Goal: Task Accomplishment & Management: Use online tool/utility

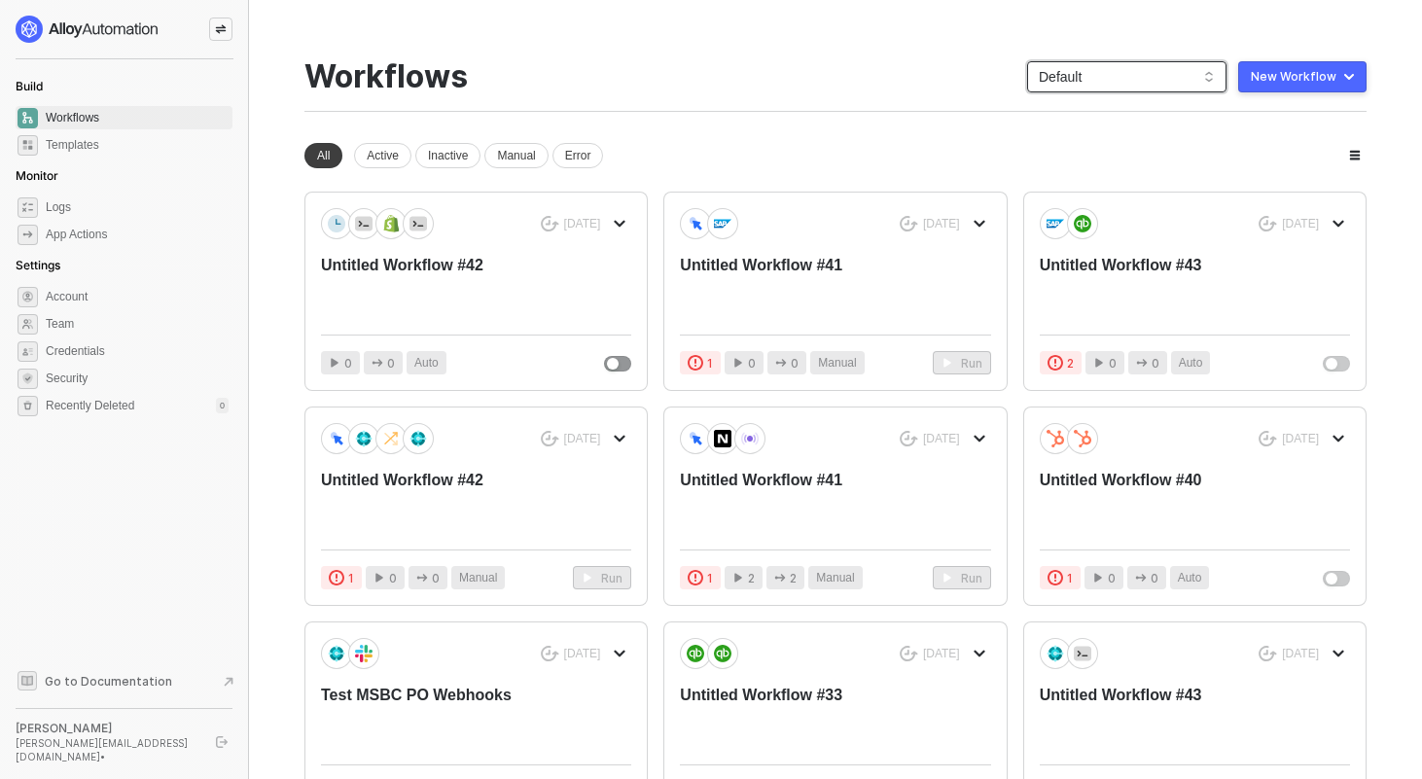
click at [1145, 75] on span "Default" at bounding box center [1127, 76] width 176 height 29
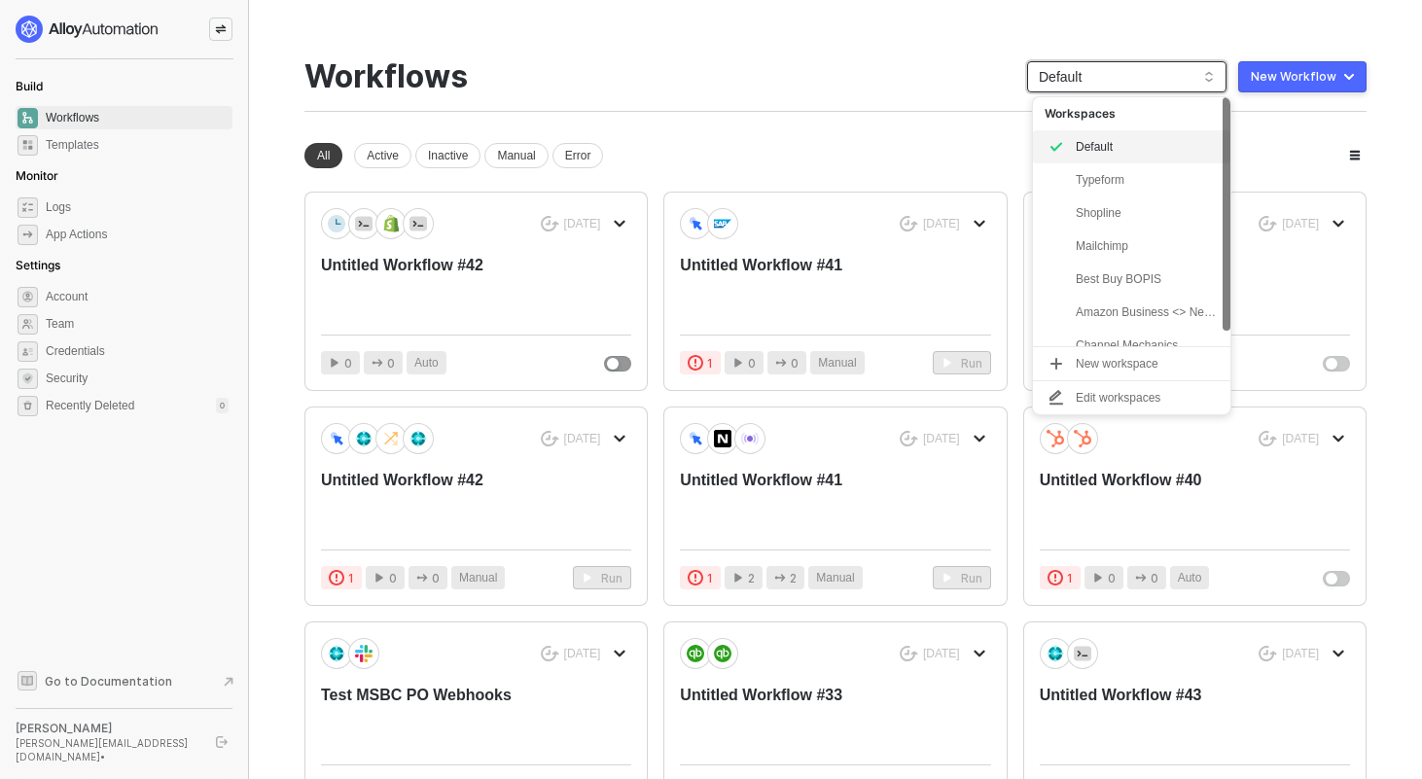
click at [1127, 29] on div "You need to expand your browser window or switch to a computer with a bigger sc…" at bounding box center [835, 570] width 1109 height 1141
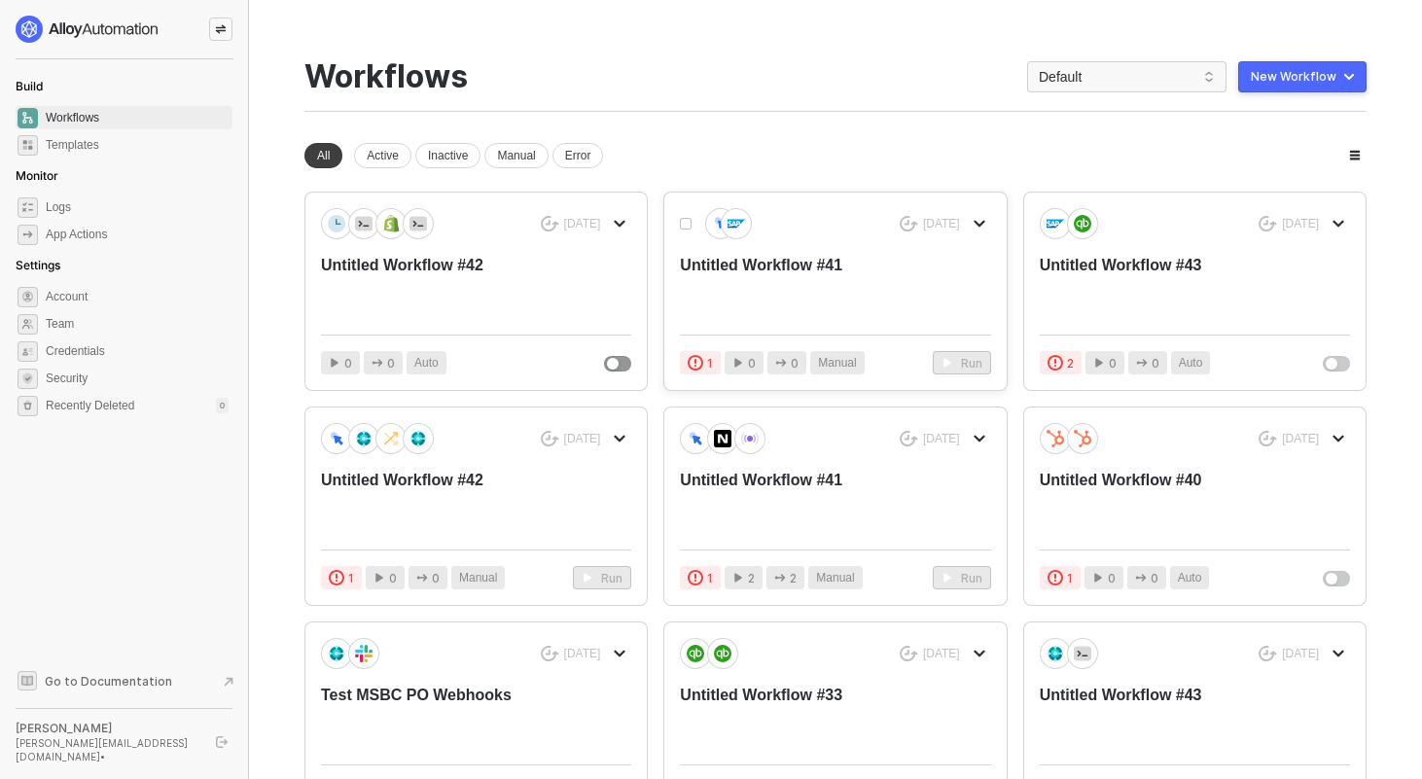
click at [732, 264] on div "Untitled Workflow #41" at bounding box center [804, 287] width 248 height 64
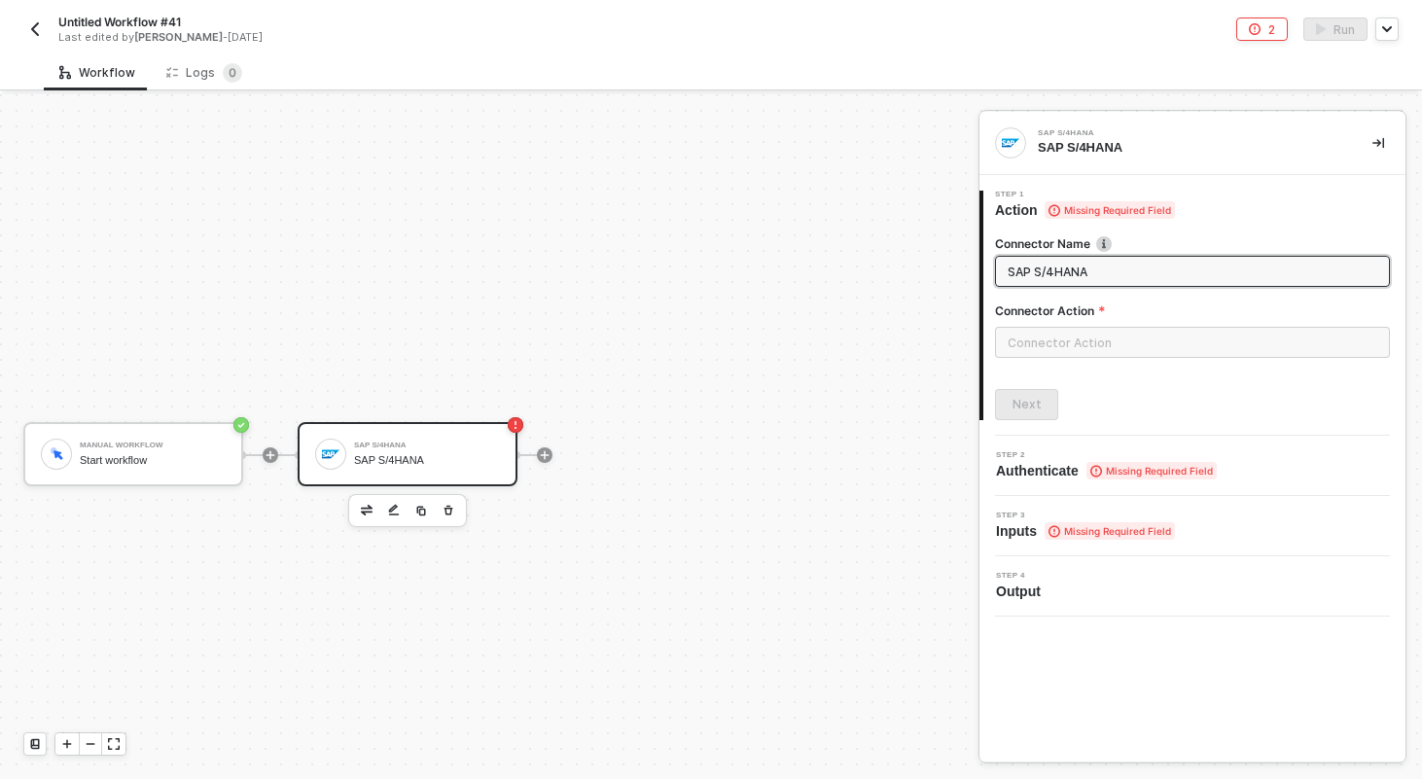
scroll to position [36, 0]
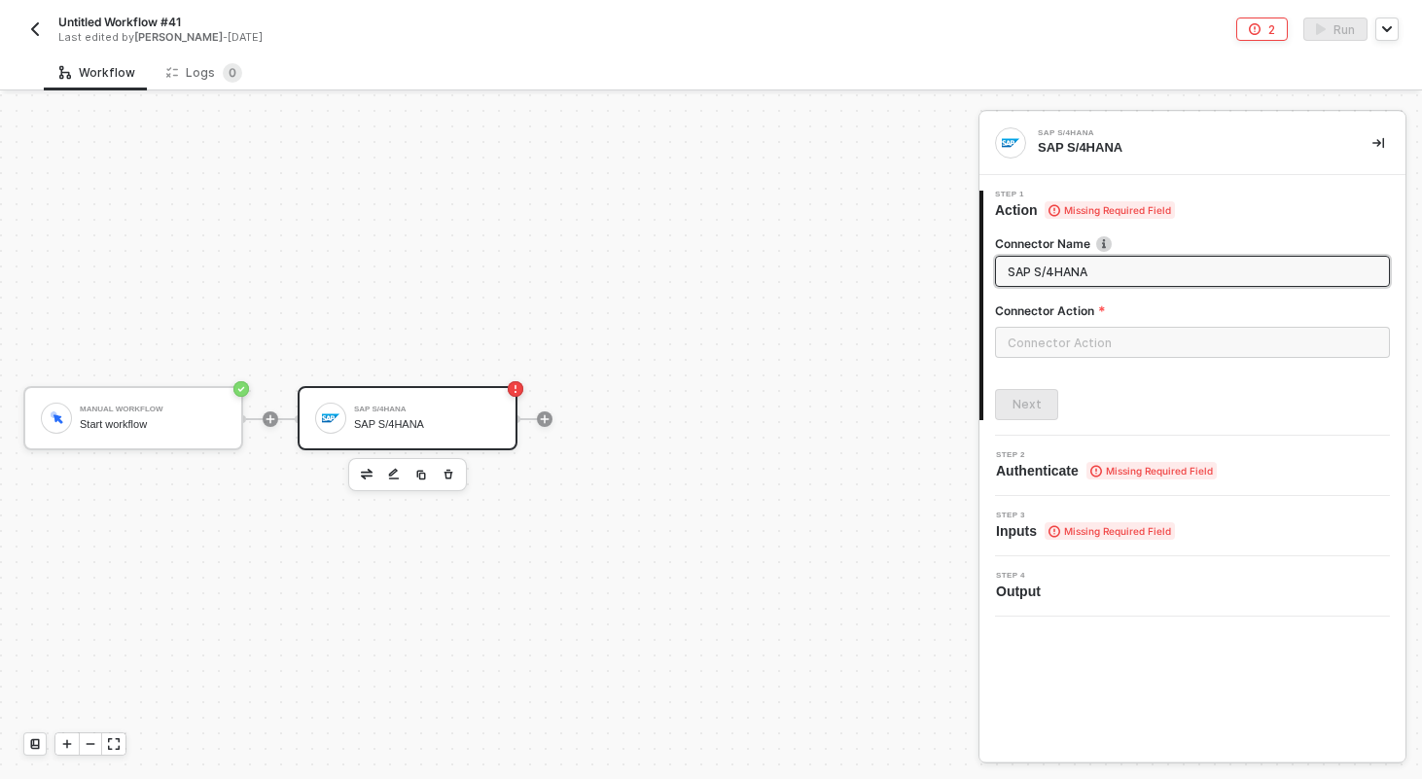
click at [1093, 251] on label "Connector Name" at bounding box center [1192, 243] width 395 height 17
click at [1093, 264] on input "SAP S/4HANA" at bounding box center [1191, 271] width 366 height 21
click at [1092, 267] on input "SAP S/4HANA" at bounding box center [1191, 271] width 366 height 21
click at [393, 400] on div "SAP S/4HANA SAP S/4HANA" at bounding box center [427, 418] width 146 height 37
click at [1117, 273] on input "SAP S/4HANA" at bounding box center [1191, 271] width 366 height 21
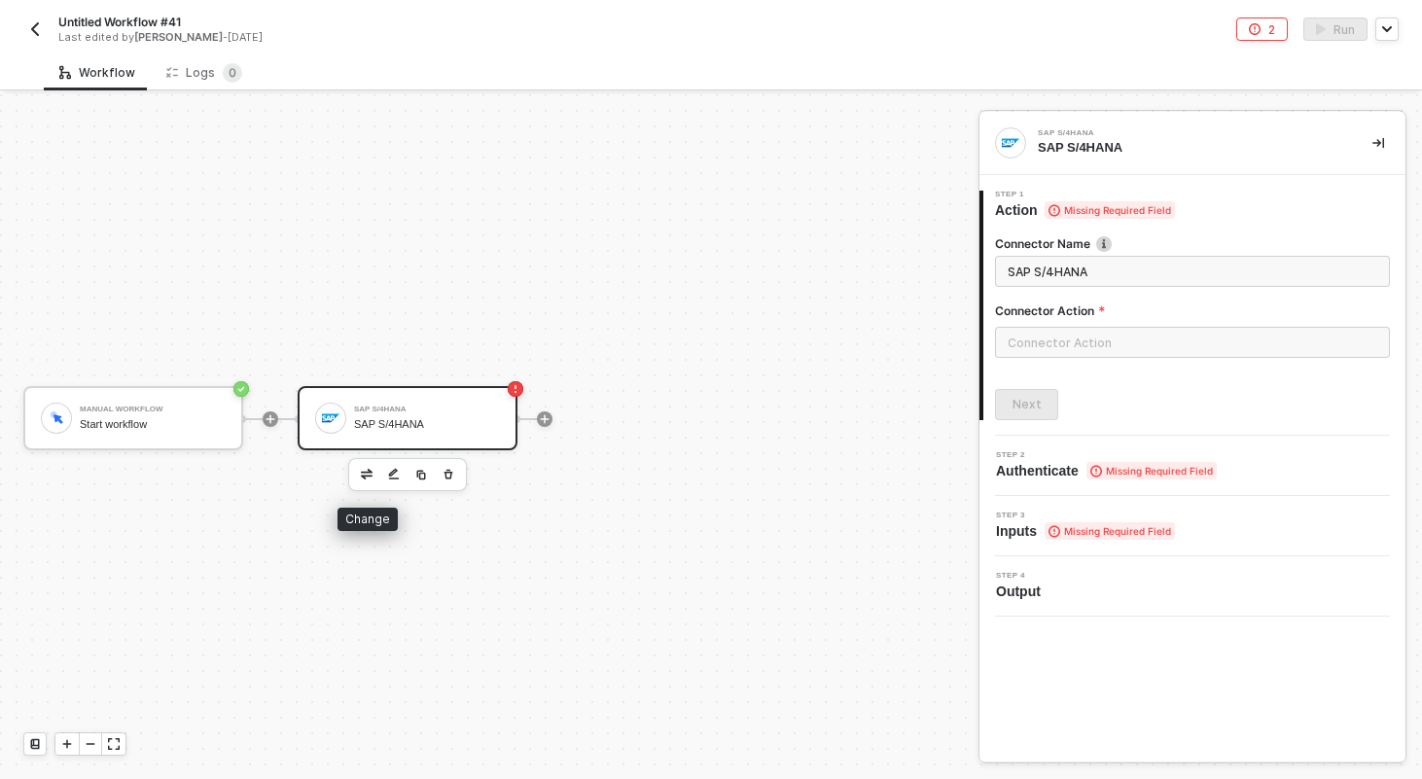
click at [360, 473] on button "button" at bounding box center [366, 474] width 23 height 23
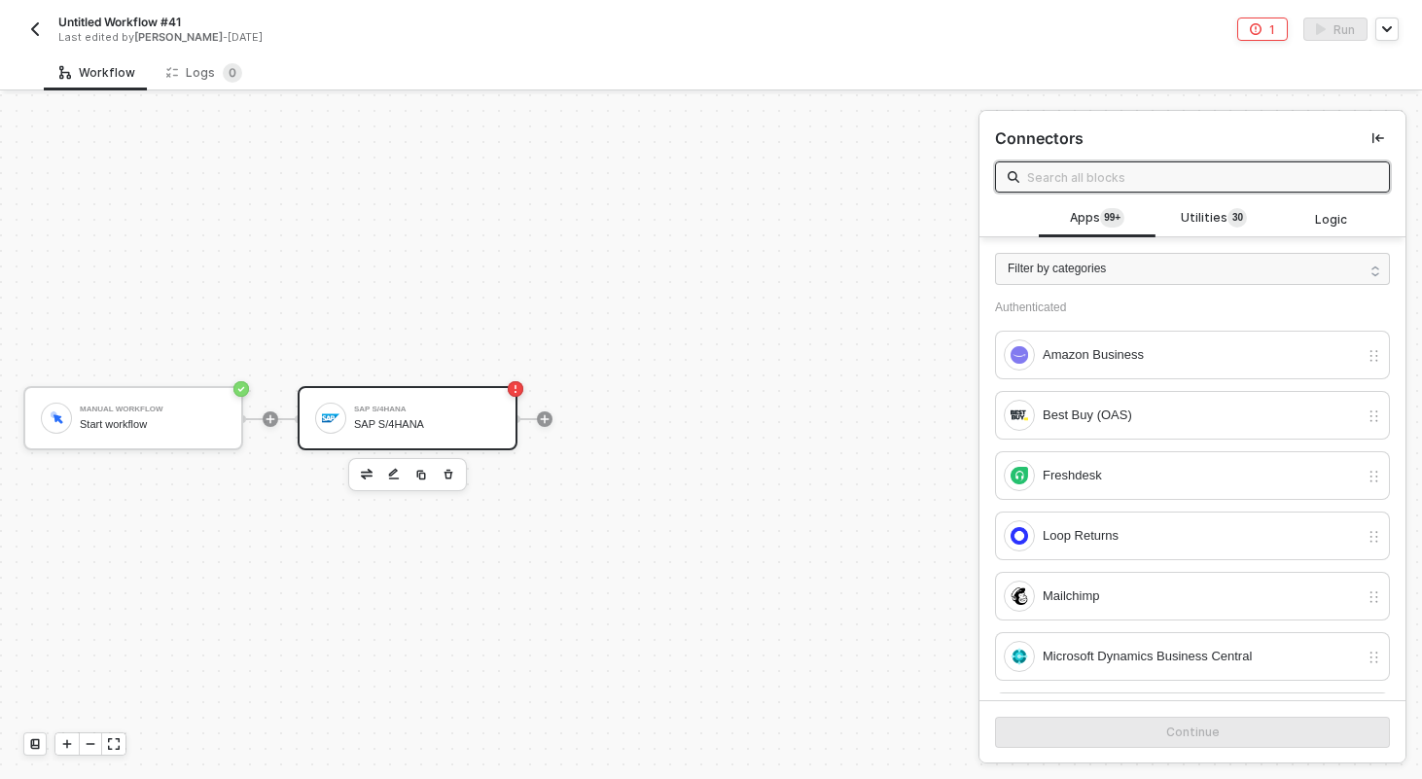
click at [1150, 175] on input "text" at bounding box center [1202, 176] width 350 height 21
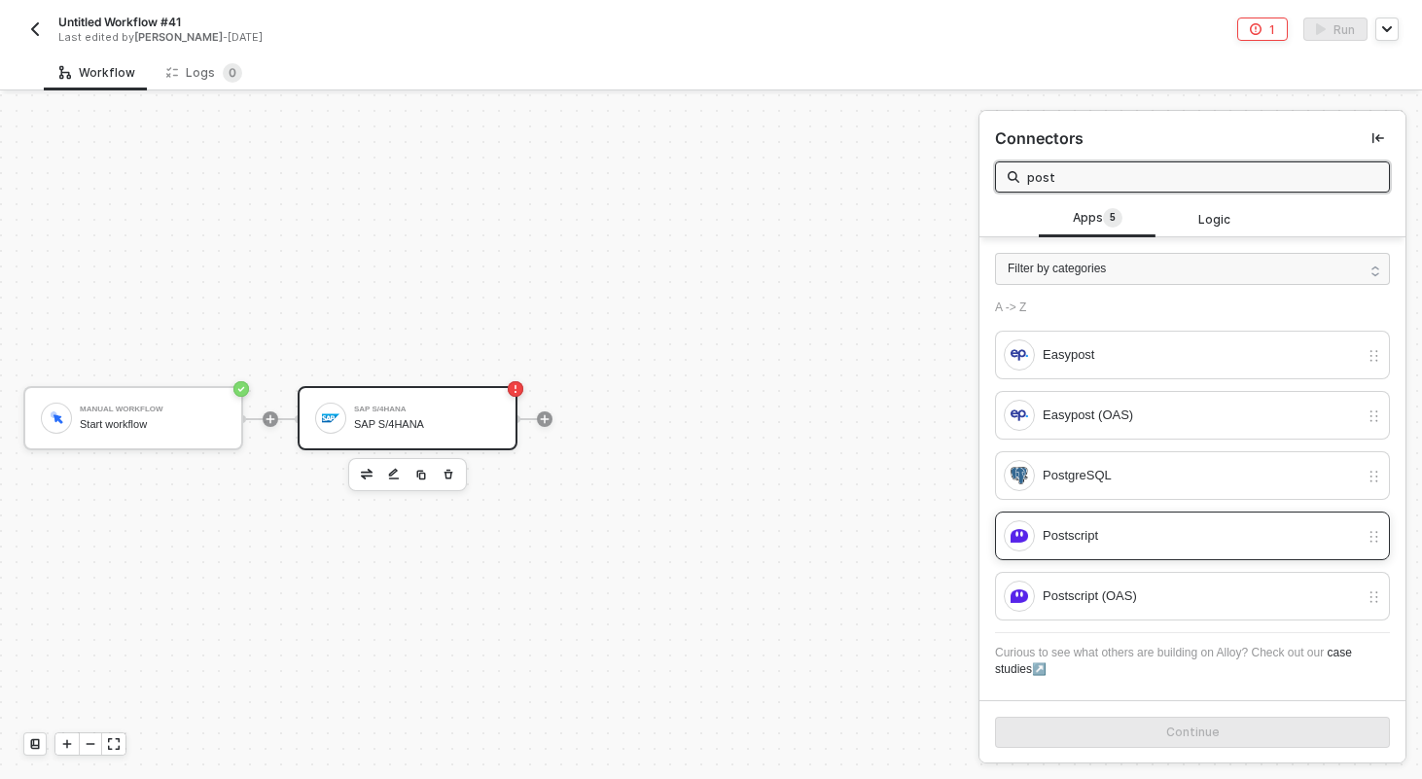
type input "post"
click at [1120, 555] on div "Postscript" at bounding box center [1192, 536] width 395 height 49
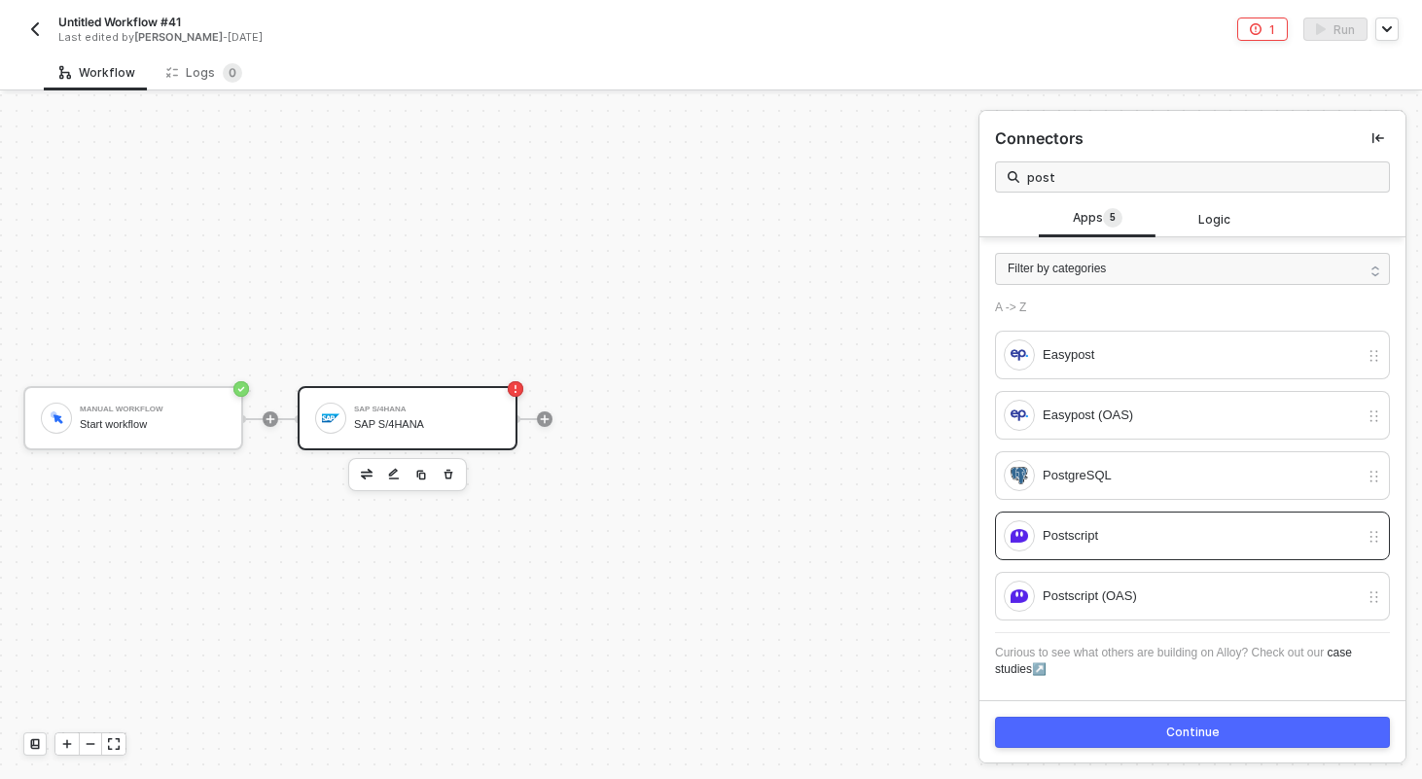
click at [1134, 728] on button "Continue" at bounding box center [1192, 732] width 395 height 31
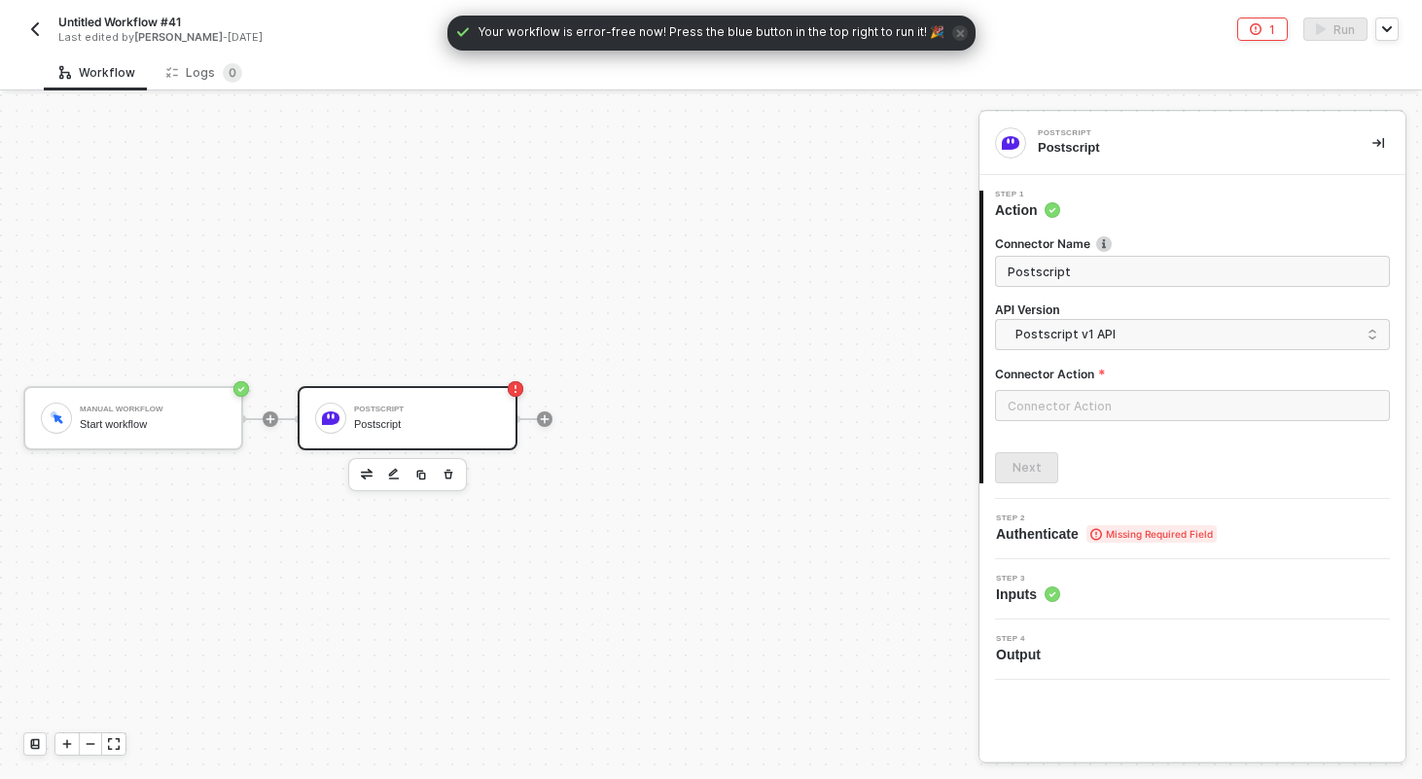
click at [1087, 381] on label "Connector Action" at bounding box center [1192, 374] width 395 height 17
click at [1087, 409] on input "text" at bounding box center [1192, 405] width 395 height 31
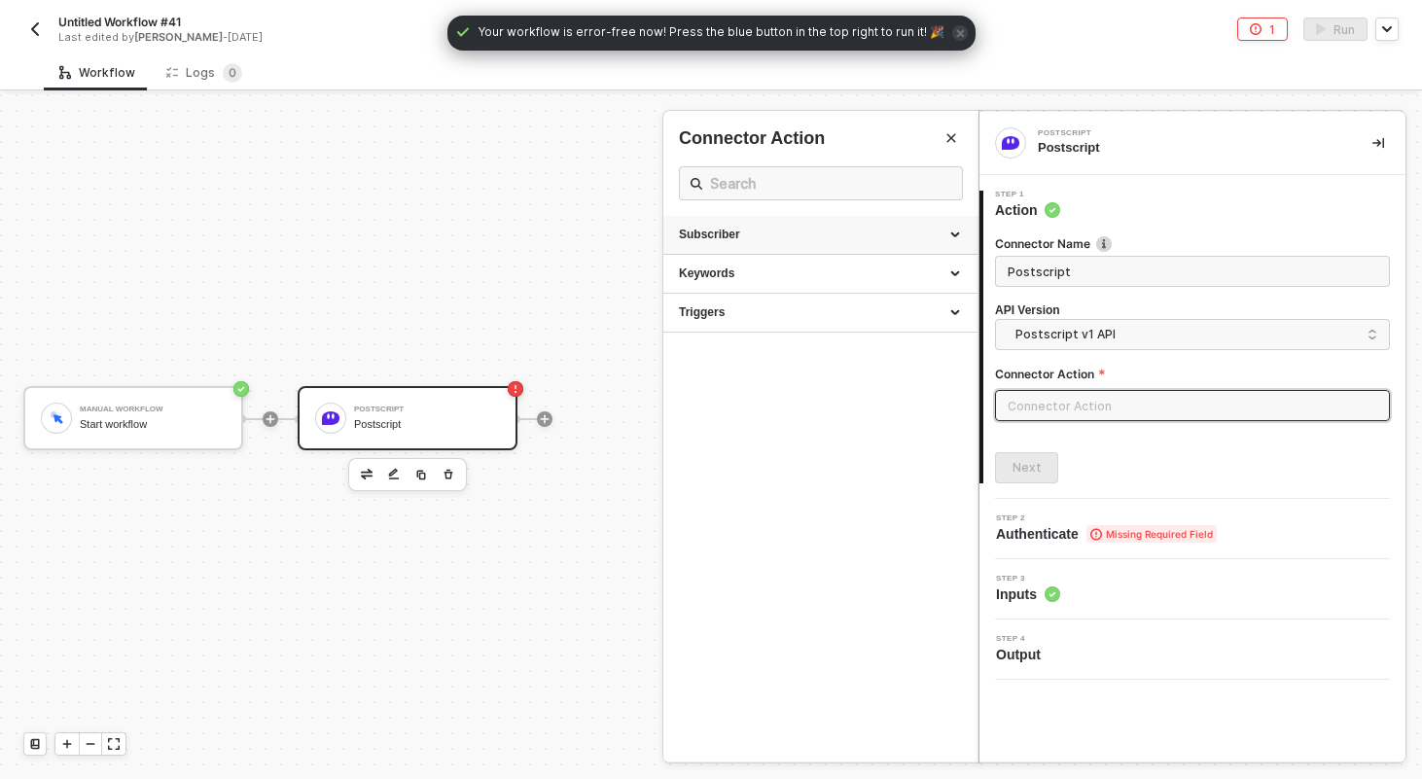
click at [956, 235] on icon at bounding box center [957, 235] width 10 height 0
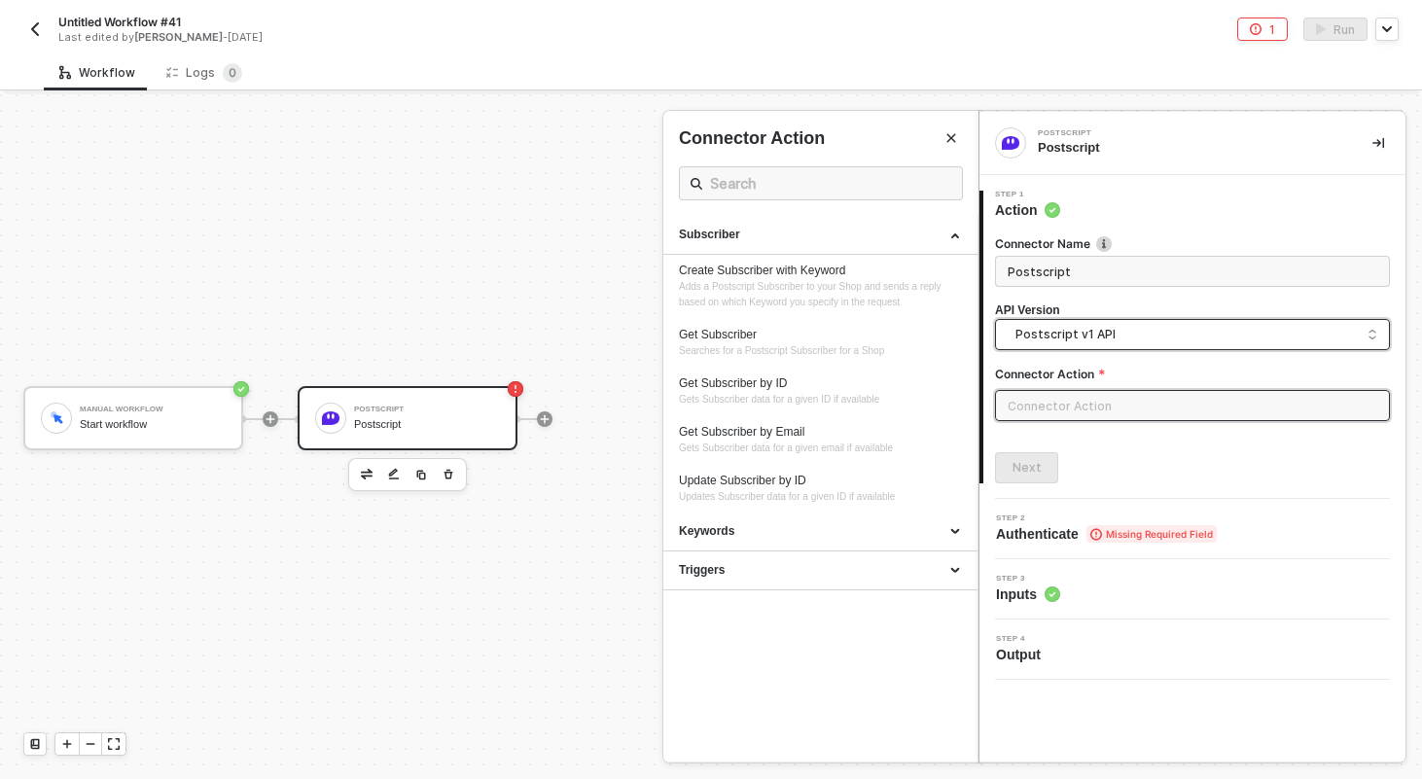
click at [1102, 338] on span "Postscript v1 API" at bounding box center [1196, 334] width 362 height 21
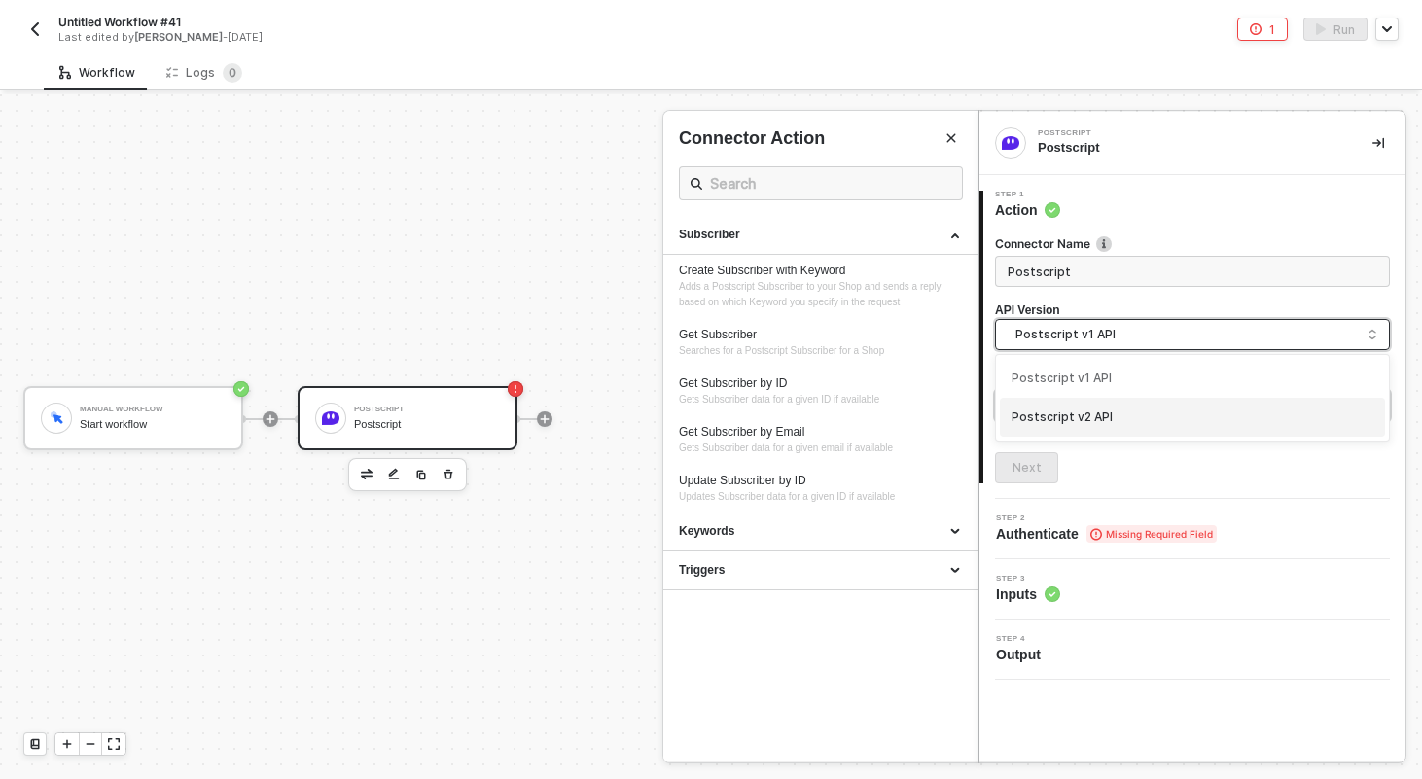
click at [1076, 416] on div "Postscript v2 API" at bounding box center [1193, 418] width 362 height 18
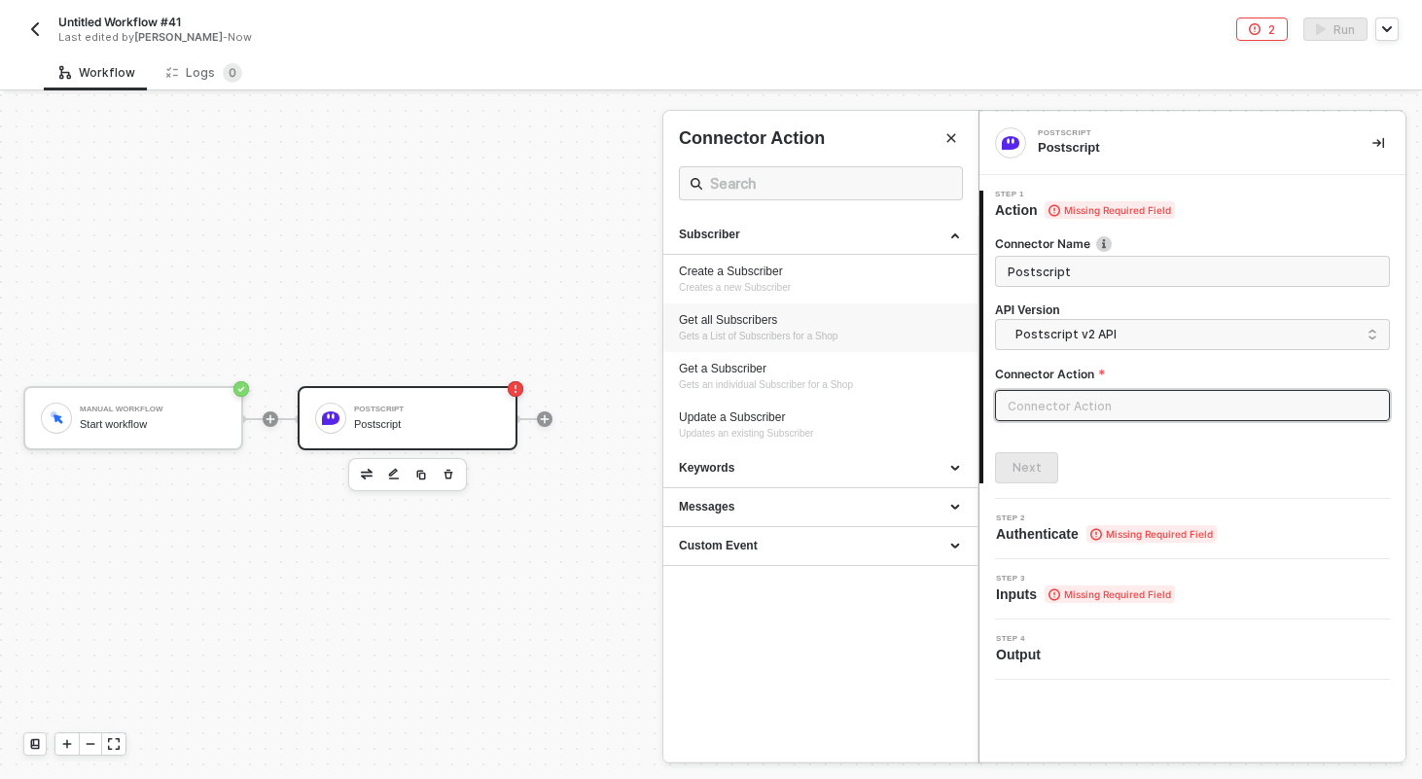
click at [742, 315] on div "Get all Subscribers" at bounding box center [820, 320] width 283 height 17
type input "Subscriber - Get all Subscribers"
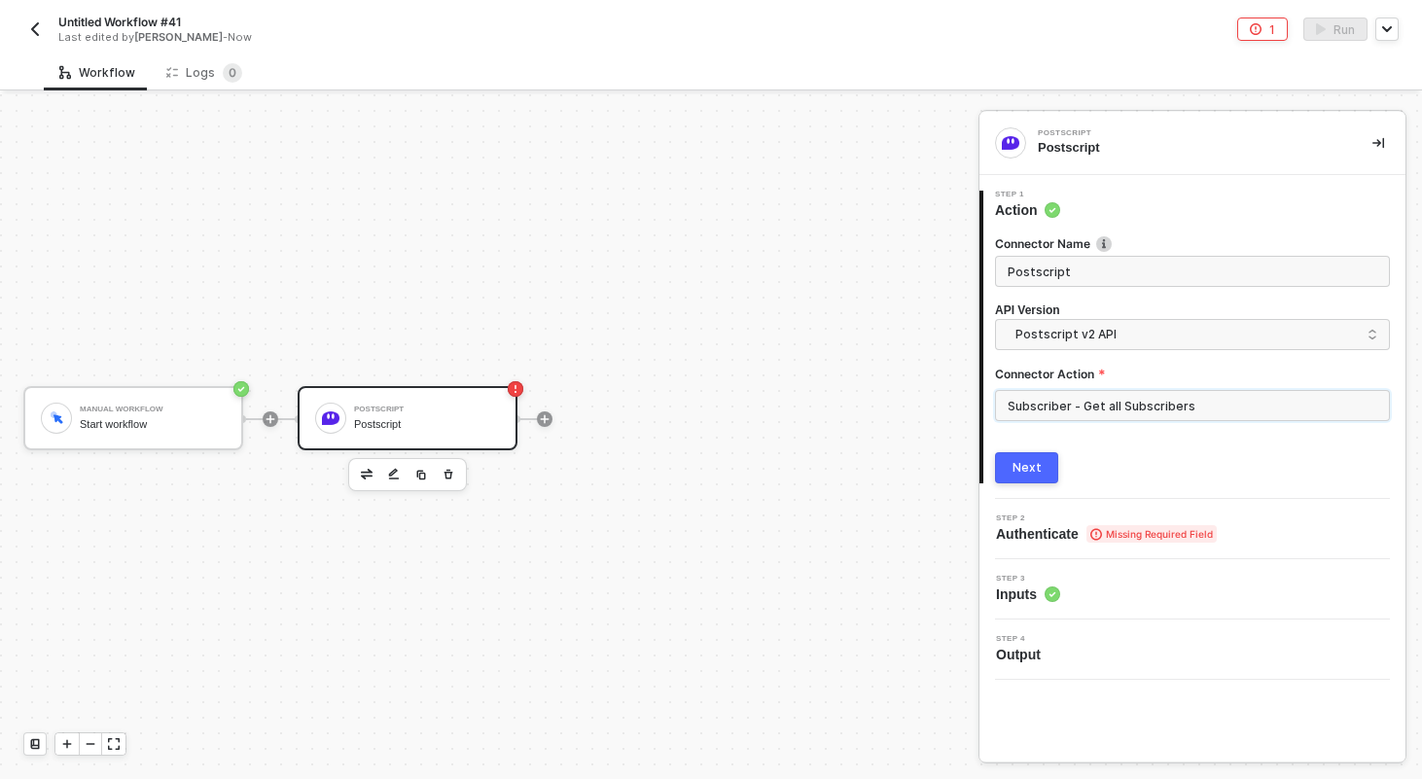
click at [1093, 419] on input "Subscriber - Get all Subscribers" at bounding box center [1192, 405] width 395 height 31
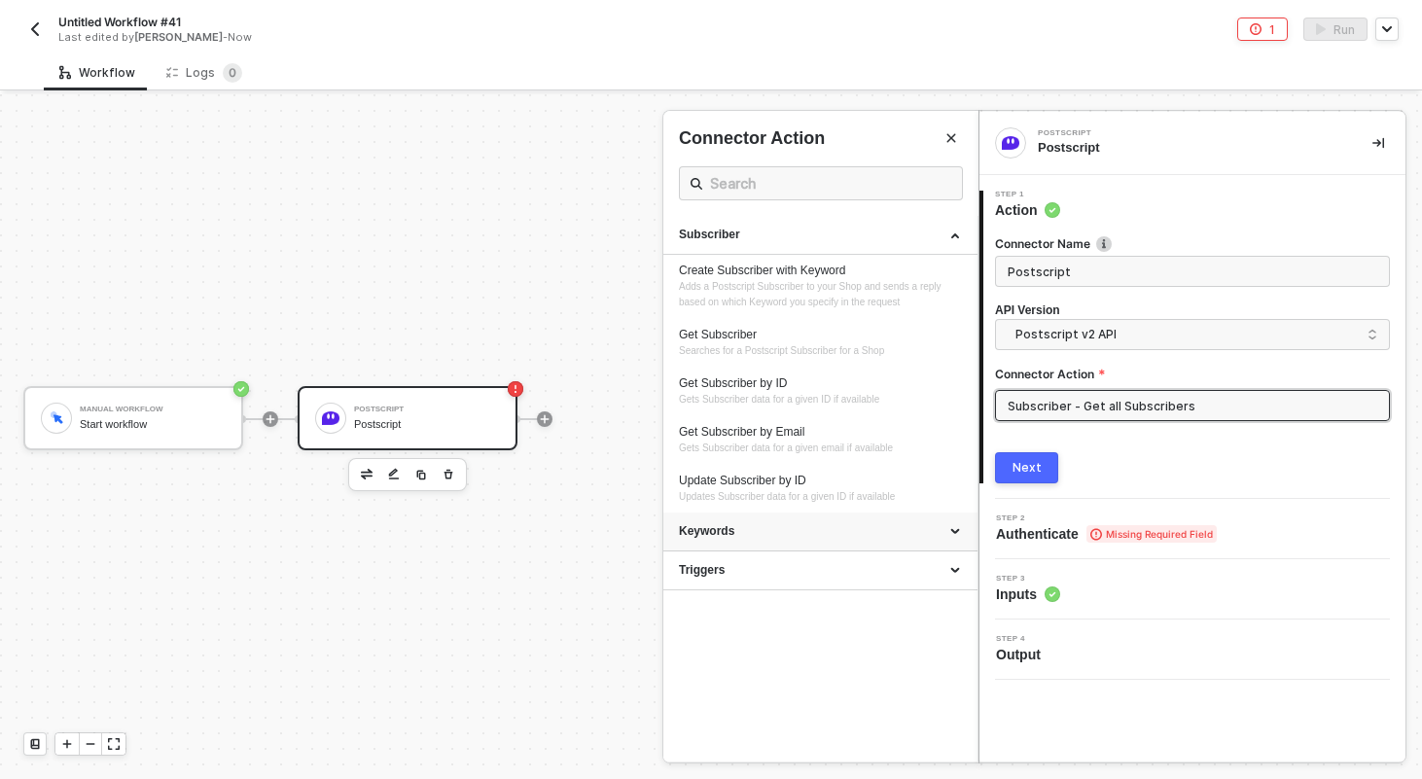
click at [779, 531] on div "Keywords" at bounding box center [820, 531] width 283 height 17
click at [772, 663] on div "Triggers" at bounding box center [820, 667] width 283 height 17
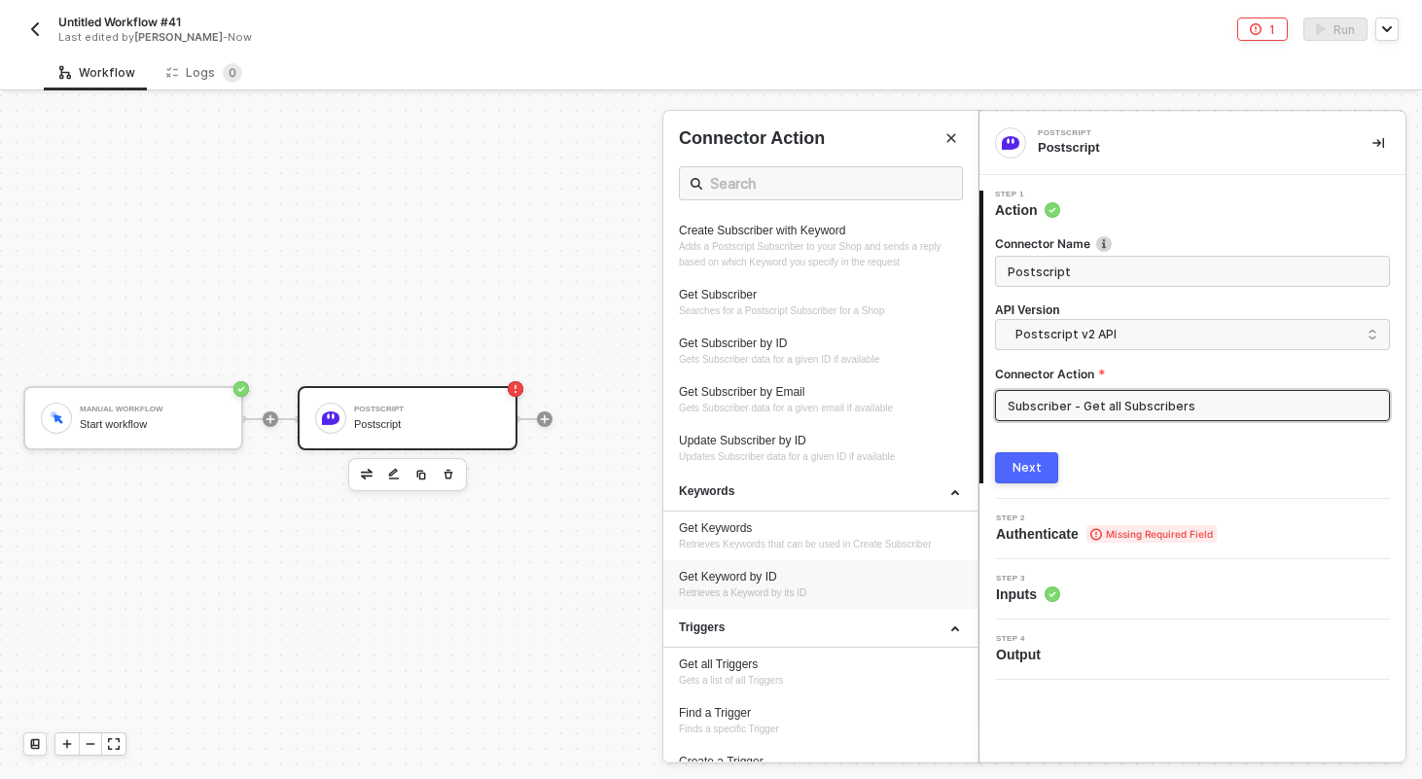
scroll to position [44, 0]
click at [1050, 470] on button "Next" at bounding box center [1026, 467] width 63 height 31
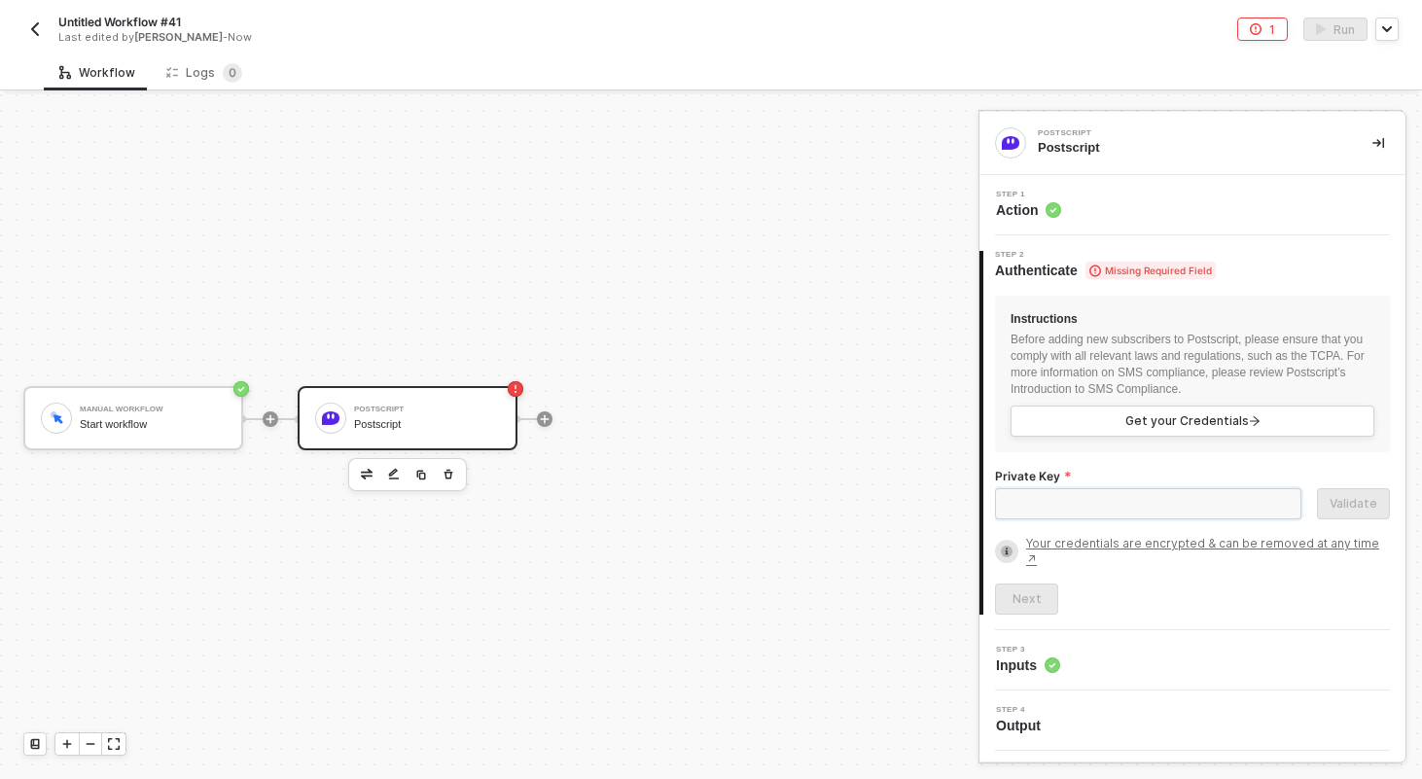
click at [1090, 504] on input "Private Key" at bounding box center [1148, 503] width 306 height 31
click at [1029, 646] on span "Step 3" at bounding box center [1028, 650] width 64 height 8
click at [1030, 656] on span "Inputs" at bounding box center [1028, 665] width 64 height 19
click at [831, 605] on div "Manual Workflow Start workflow Postscript Postscript" at bounding box center [484, 418] width 969 height 721
click at [501, 444] on div "Postscript Postscript" at bounding box center [408, 418] width 220 height 64
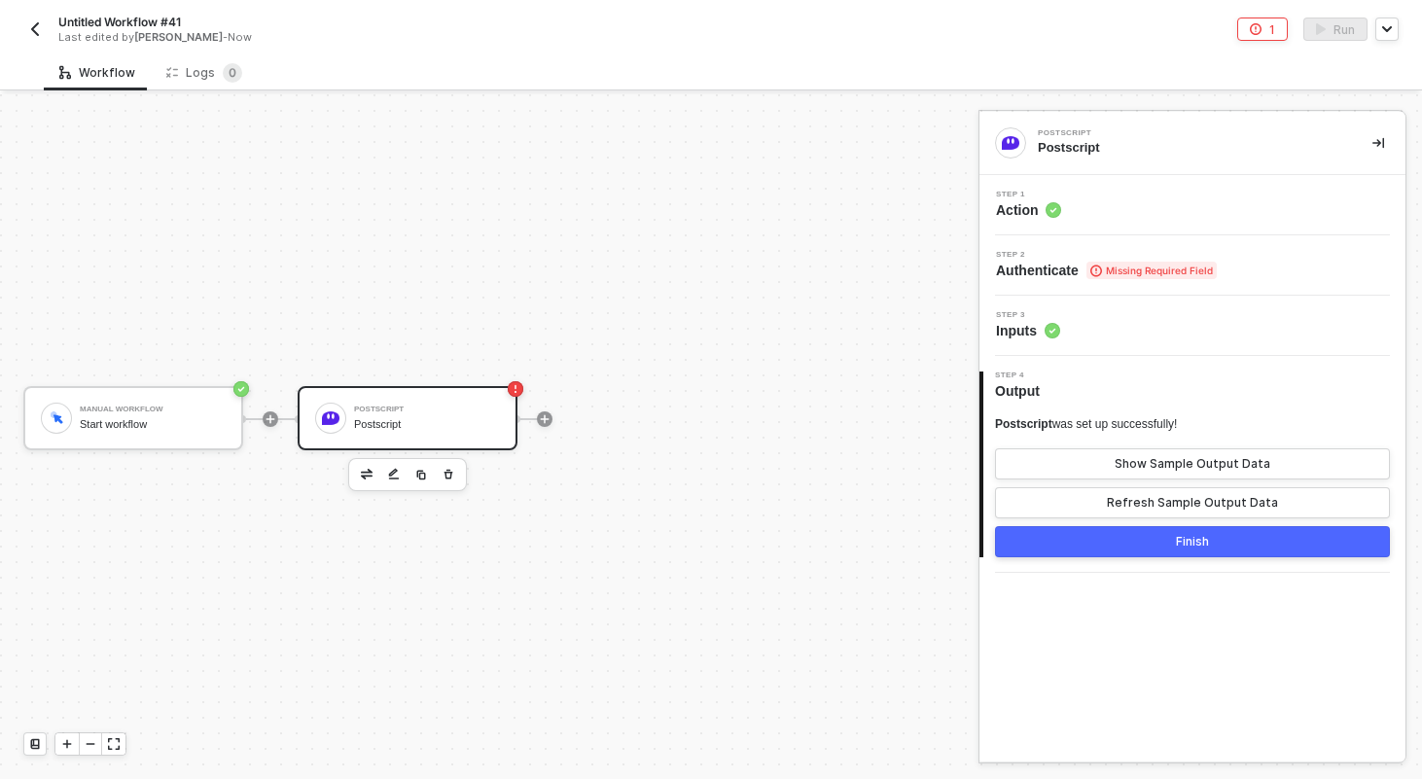
click at [1151, 328] on div "Step 3 Inputs" at bounding box center [1194, 325] width 421 height 29
click at [1022, 344] on div "Step 3 Inputs" at bounding box center [1192, 326] width 426 height 60
click at [1135, 224] on div "Step 1 Action" at bounding box center [1192, 205] width 426 height 60
click at [1135, 292] on div "Step 2 Authenticate Missing Required Field" at bounding box center [1192, 265] width 426 height 60
click at [1086, 281] on div "Step 2 Authenticate Missing Required Field" at bounding box center [1192, 265] width 426 height 60
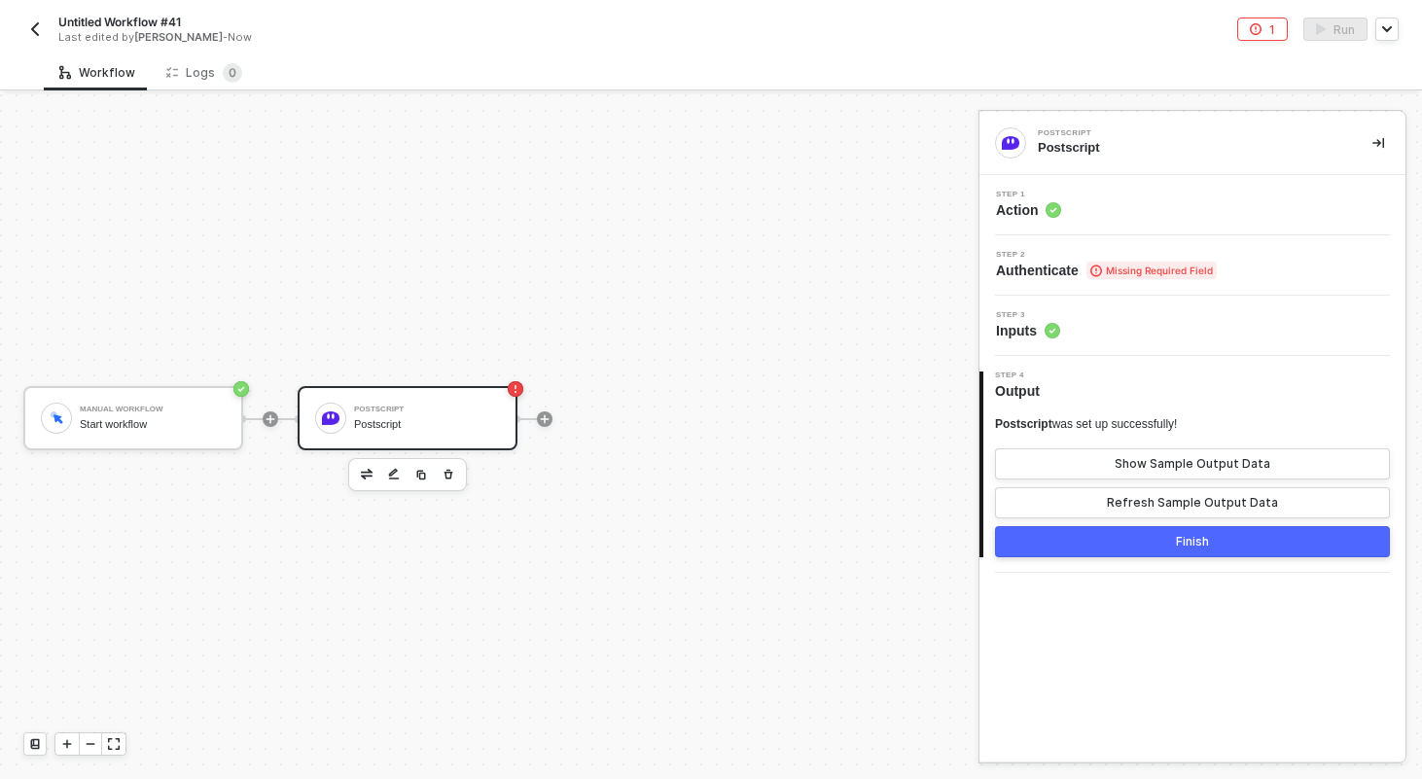
click at [1029, 317] on span "Step 3" at bounding box center [1028, 315] width 64 height 8
click at [36, 21] on img "button" at bounding box center [35, 29] width 16 height 16
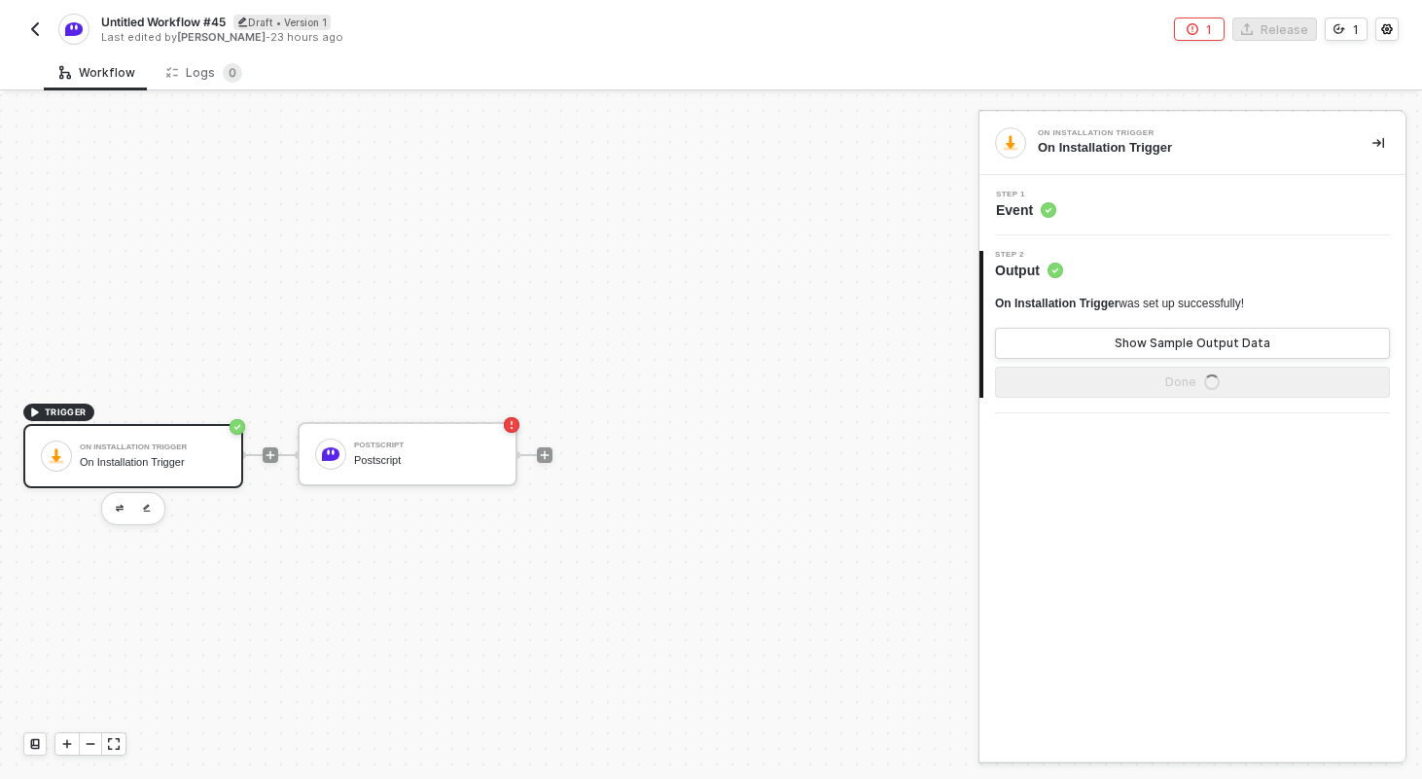
scroll to position [36, 0]
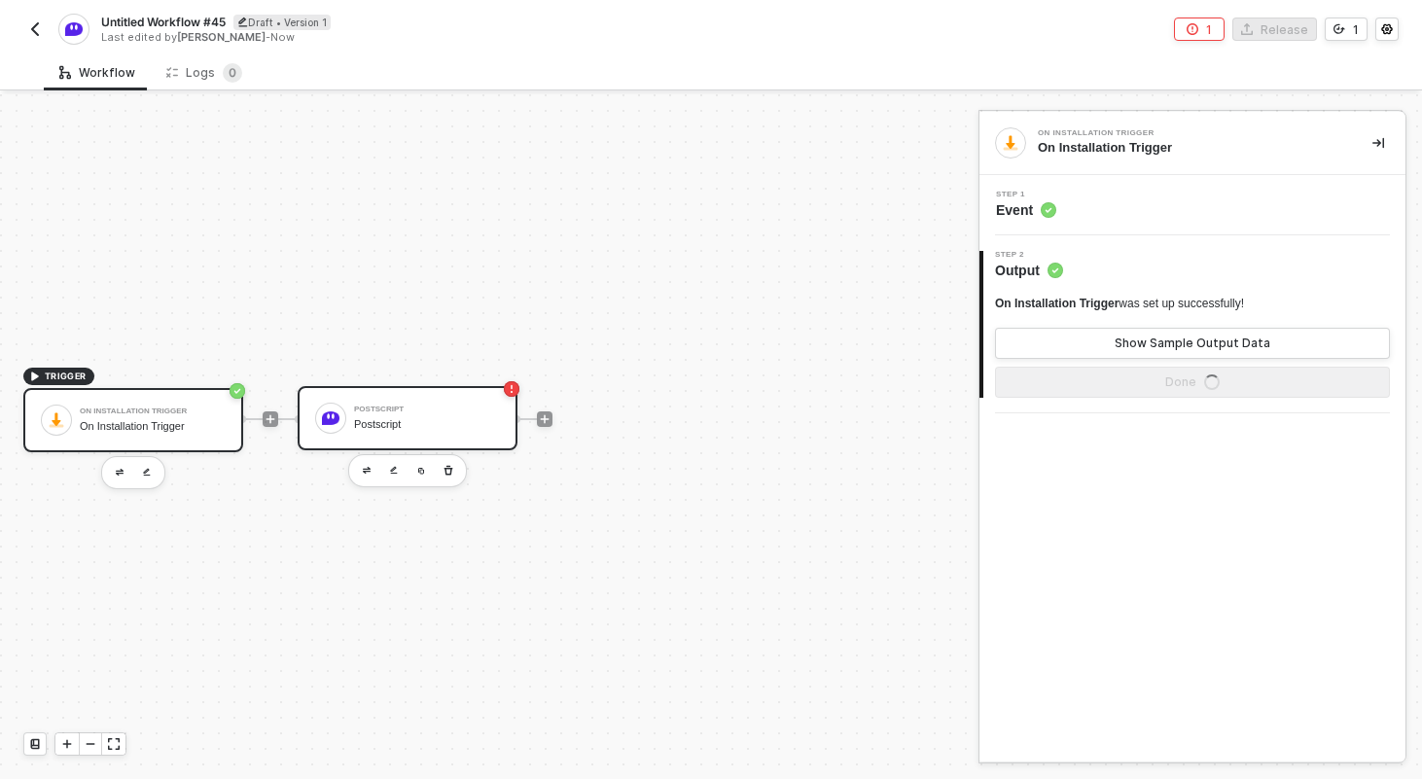
click at [391, 423] on div "Postscript" at bounding box center [427, 424] width 146 height 13
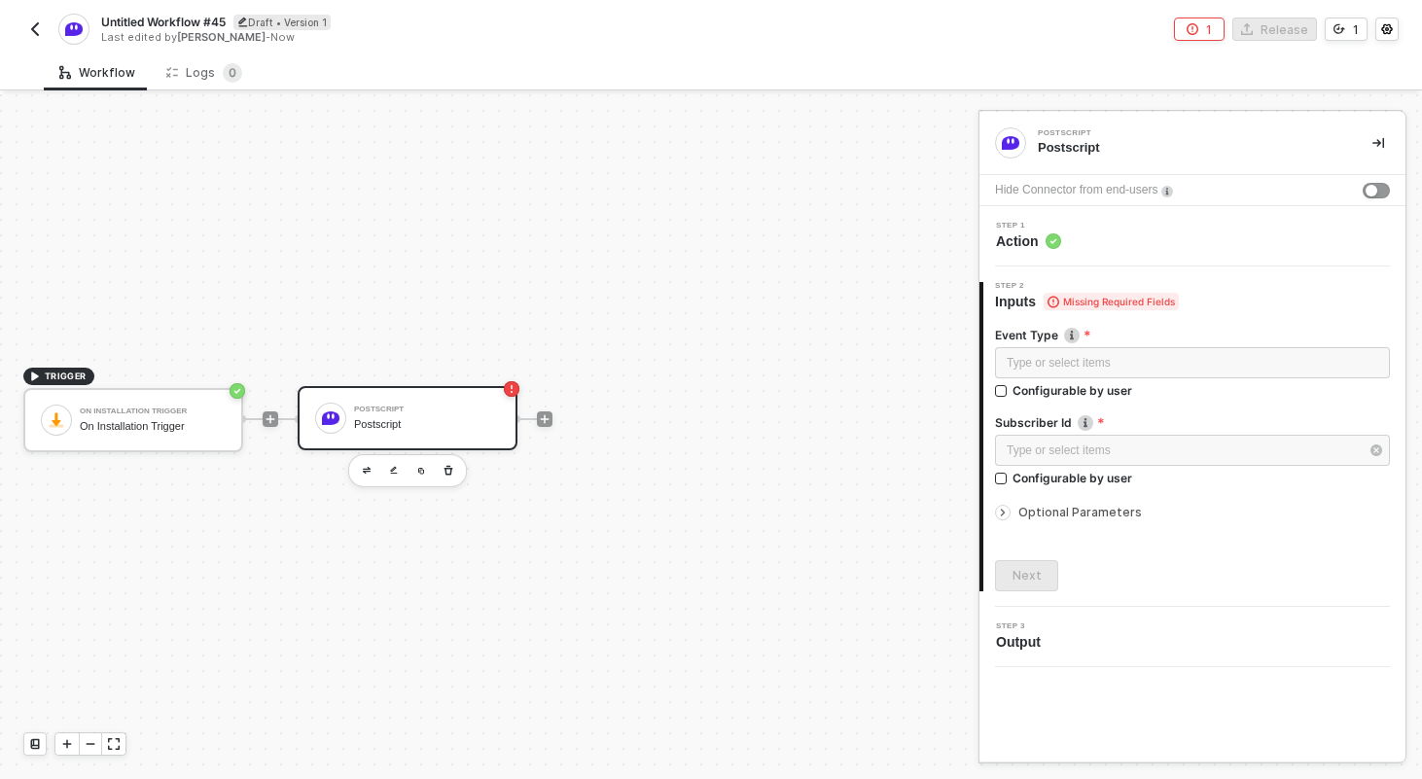
click at [1110, 224] on div "Step 1 Action" at bounding box center [1194, 236] width 421 height 29
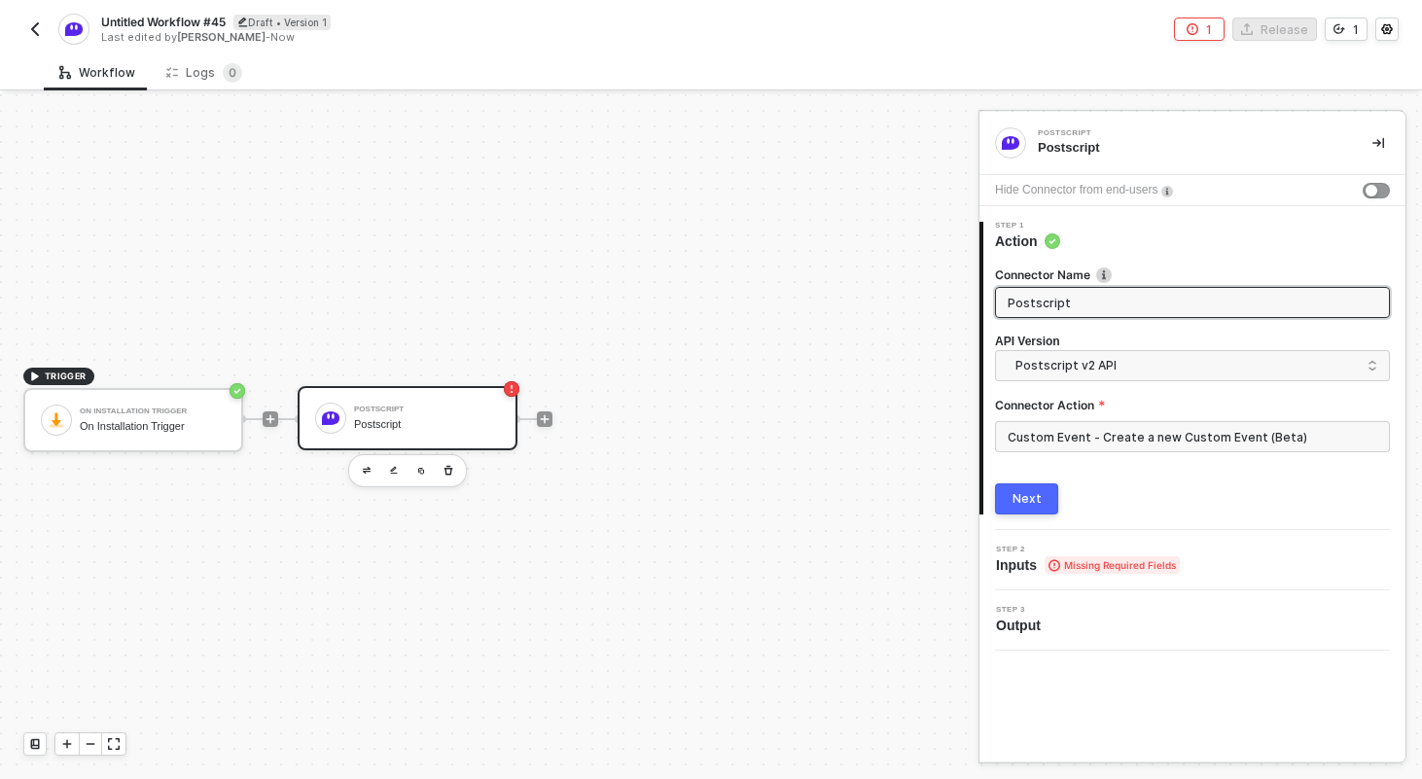
click at [1048, 460] on div "Custom Event - Create a new Custom Event (Beta)" at bounding box center [1192, 444] width 395 height 47
click at [1048, 445] on input "Custom Event - Create a new Custom Event (Beta)" at bounding box center [1192, 436] width 395 height 31
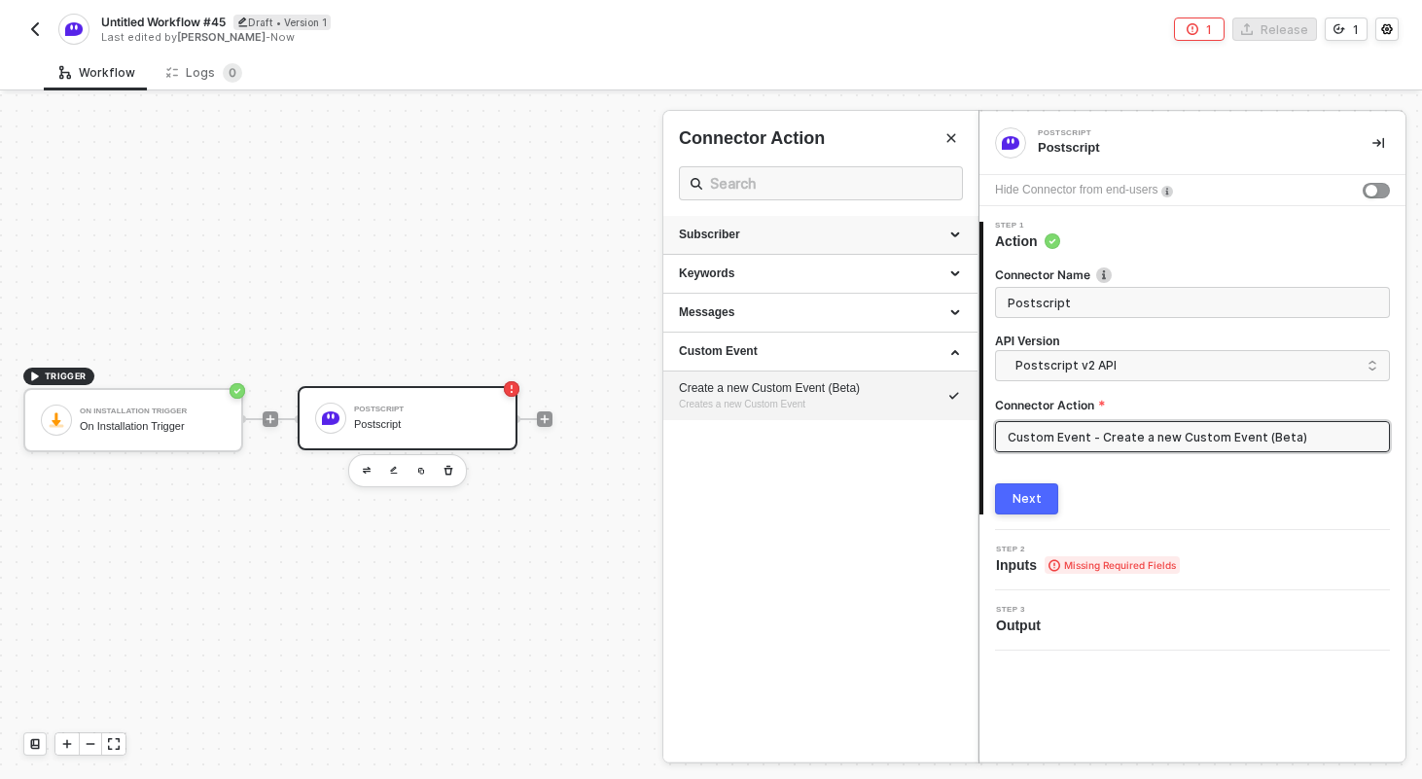
click at [849, 224] on div "Subscriber" at bounding box center [820, 235] width 314 height 39
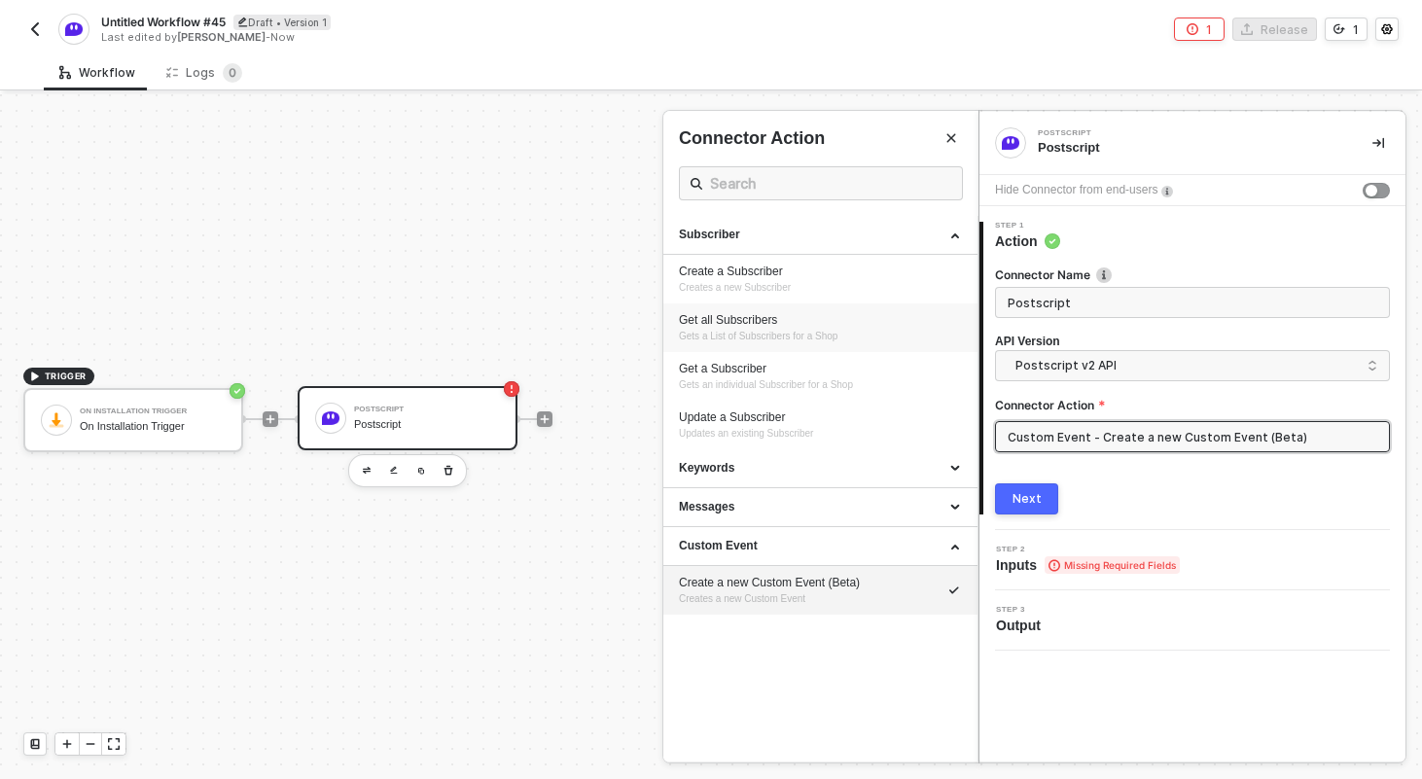
click at [775, 332] on span "Gets a List of Subscribers for a Shop" at bounding box center [758, 336] width 159 height 11
type input "Gets a List of Subscribers for a Shop"
type input "Subscriber - Get all Subscribers"
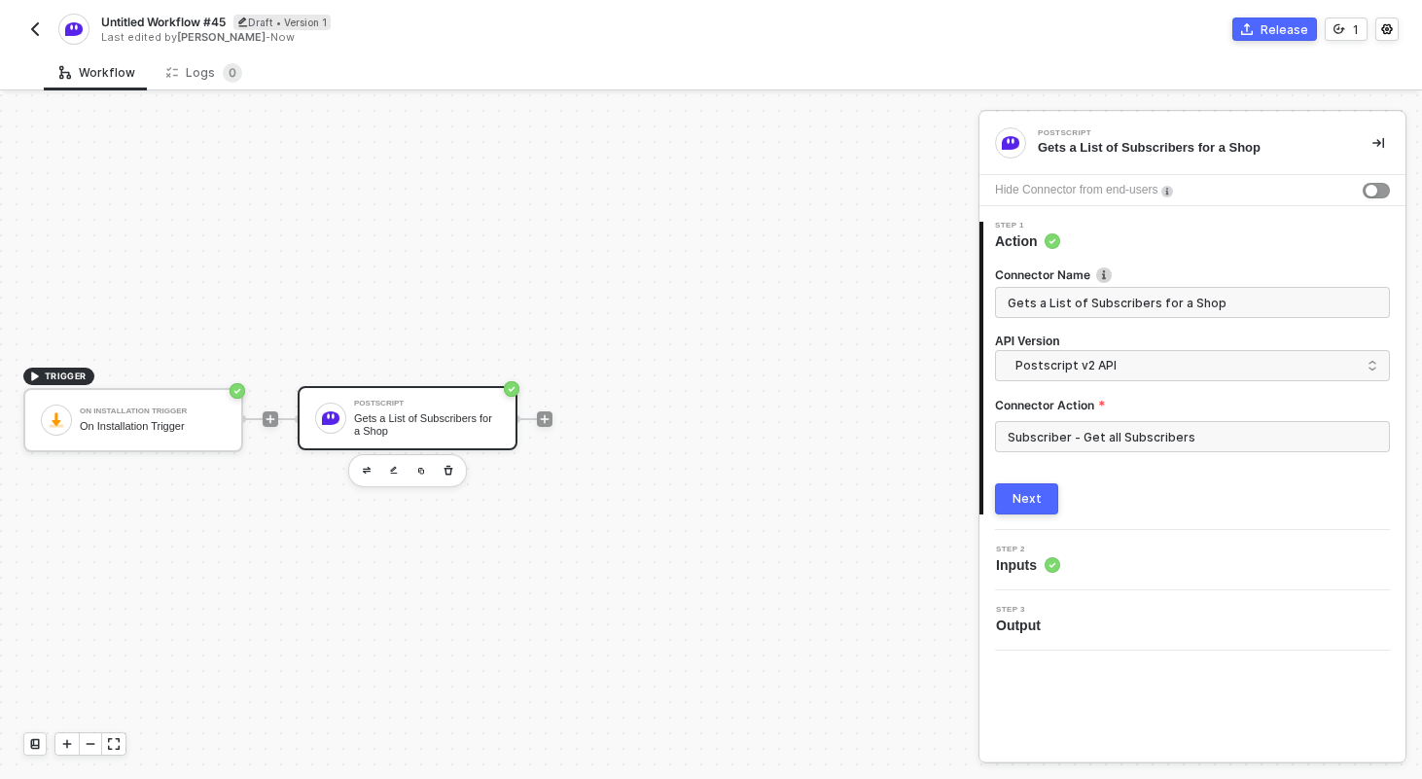
click at [1036, 518] on div "1 Step 1 Action Connector Name Gets a List of Subscribers for a Shop API Versio…" at bounding box center [1192, 368] width 426 height 324
click at [1043, 497] on button "Next" at bounding box center [1026, 498] width 63 height 31
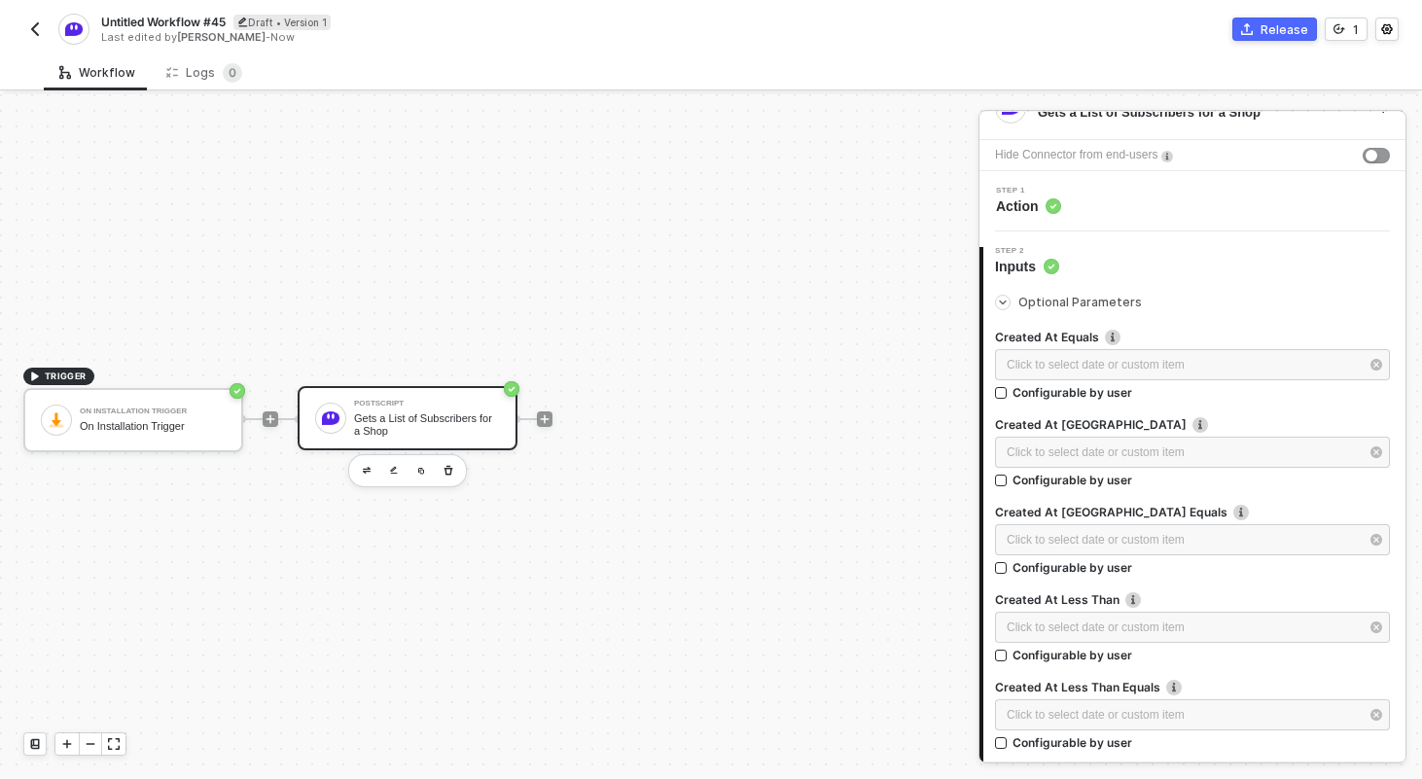
scroll to position [50, 0]
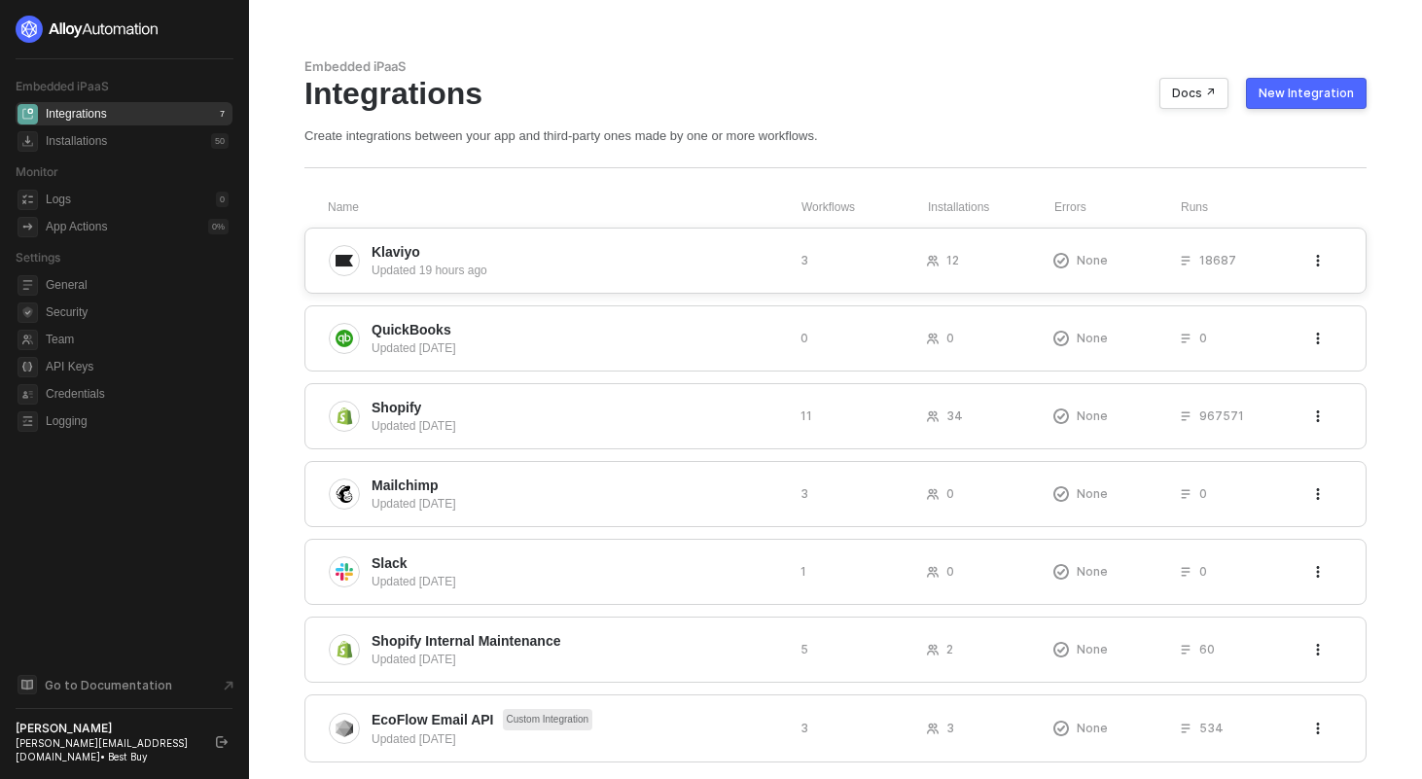
click at [746, 245] on span "Klaviyo" at bounding box center [578, 251] width 413 height 19
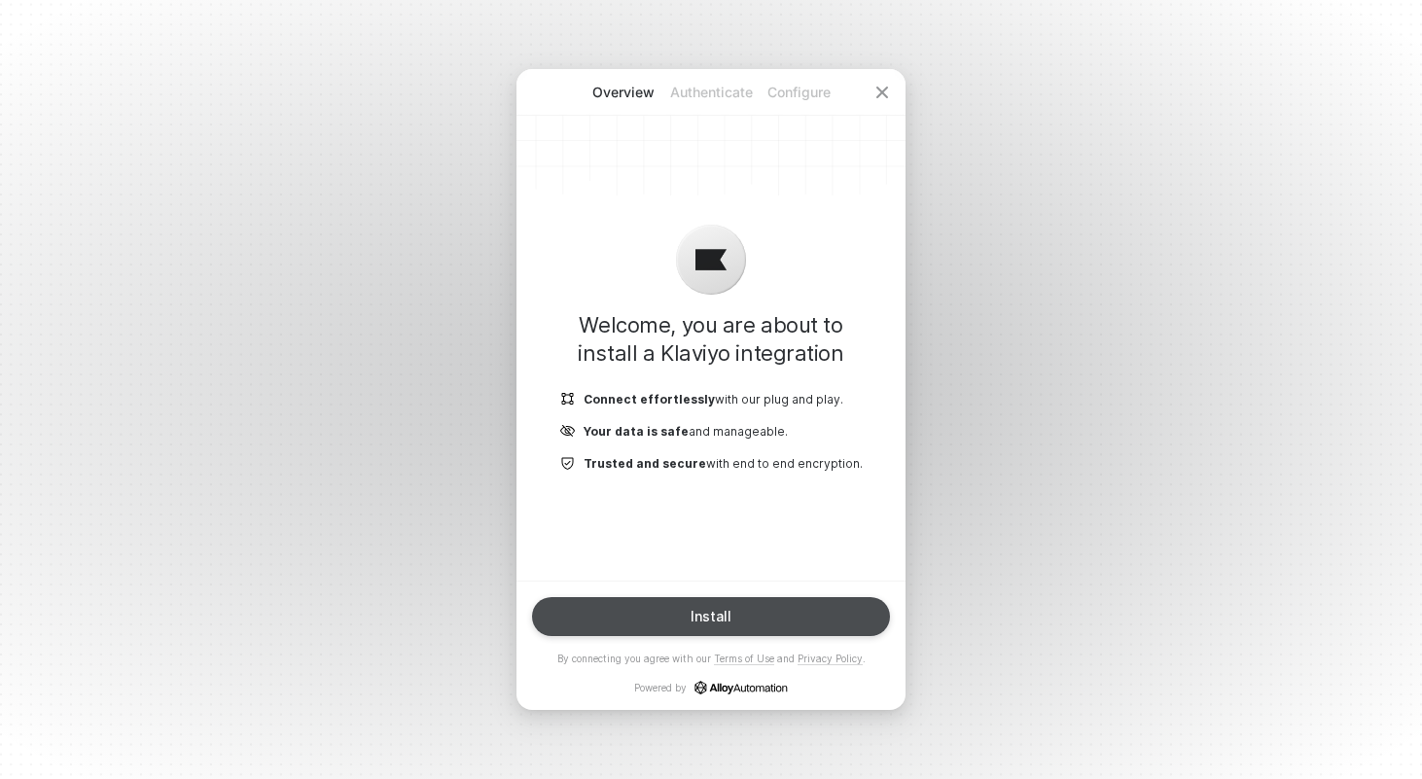
click at [703, 614] on div "Install" at bounding box center [711, 617] width 41 height 16
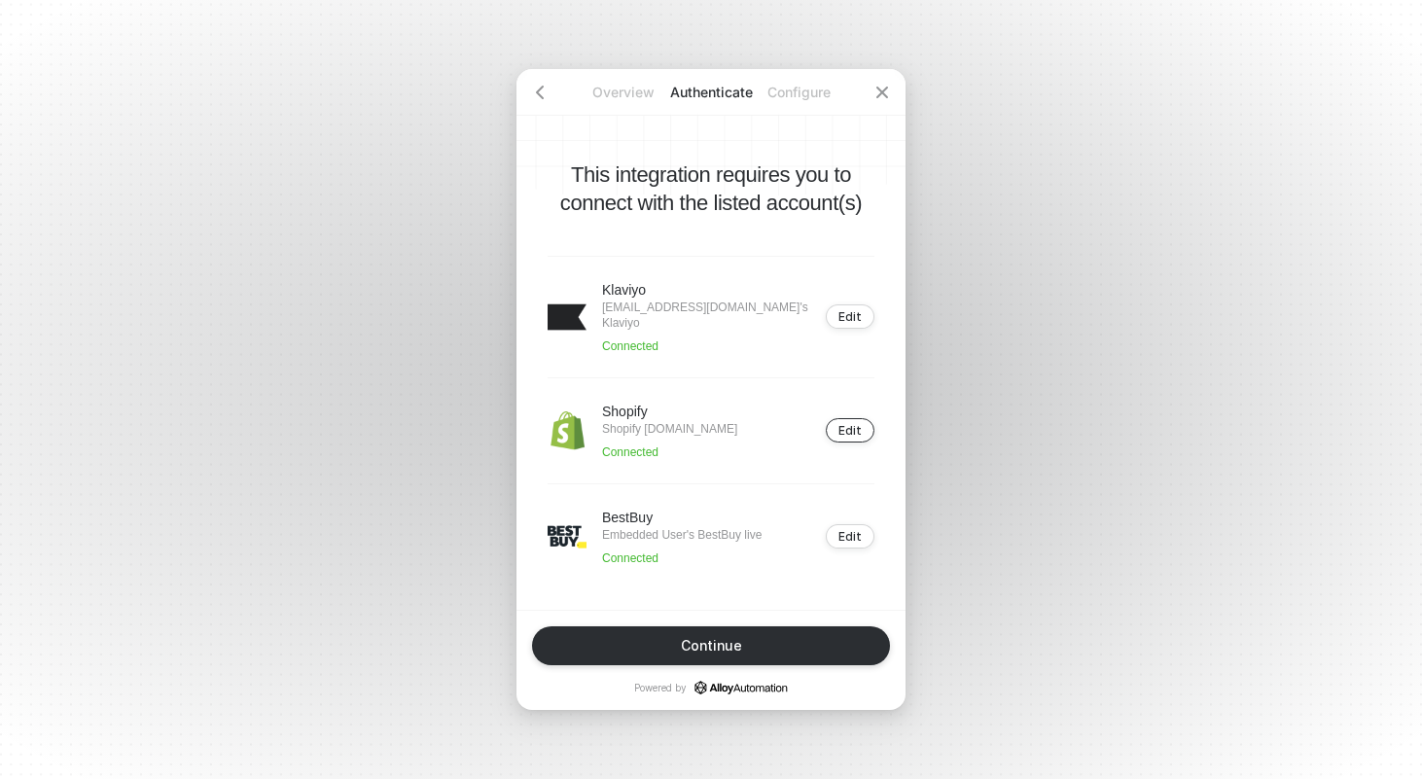
click at [861, 436] on div "Edit" at bounding box center [849, 430] width 23 height 15
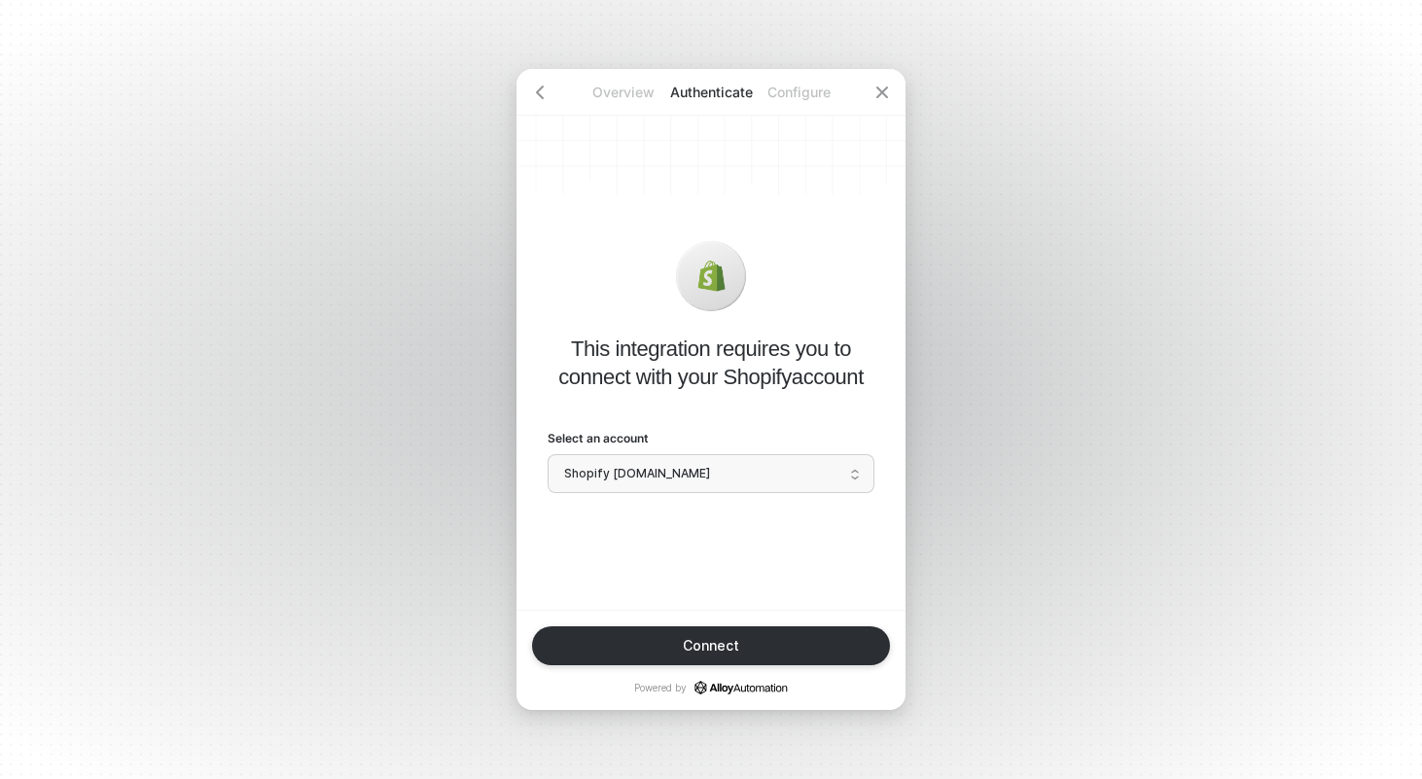
click at [684, 472] on span "Shopify pioneer-global-usa.myshopify.com" at bounding box center [711, 473] width 294 height 29
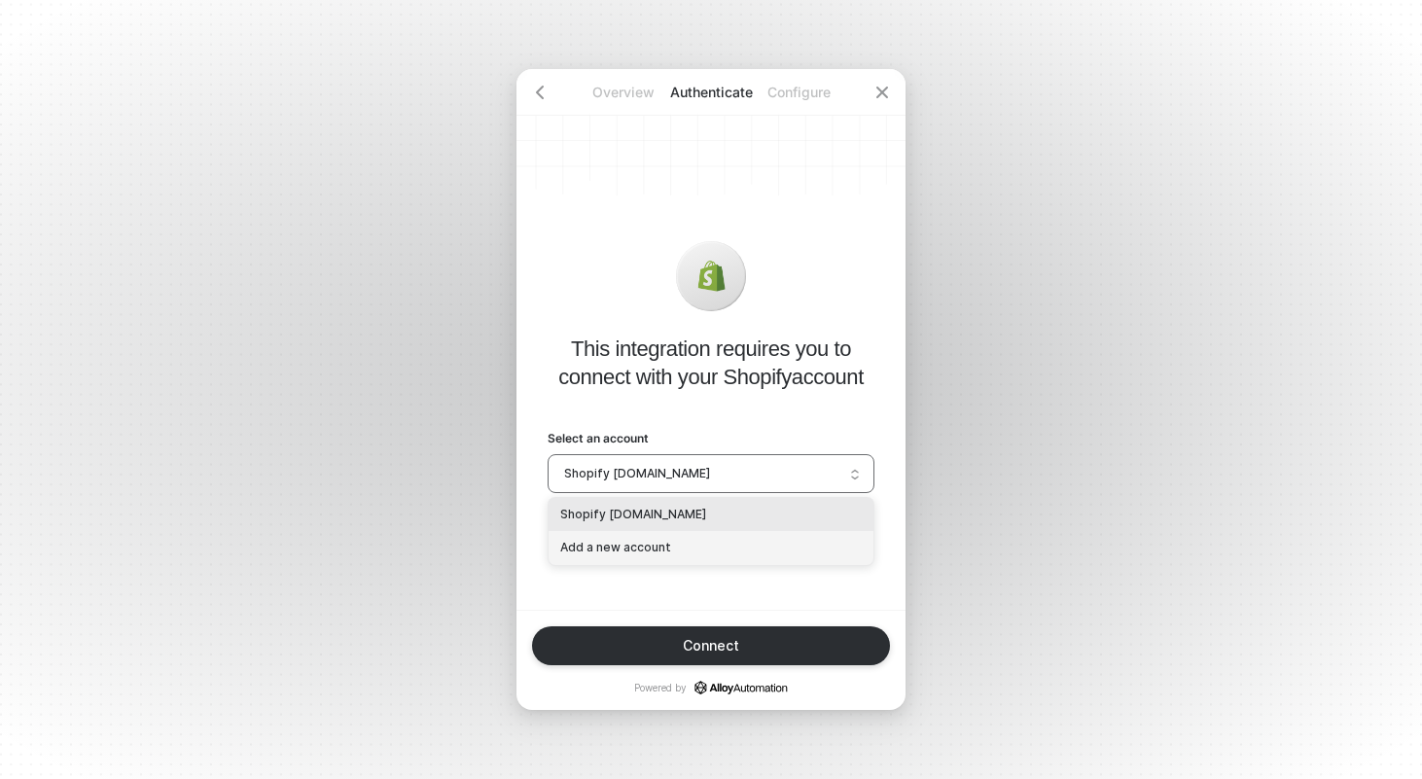
click at [641, 550] on div "Add a new account" at bounding box center [711, 548] width 302 height 18
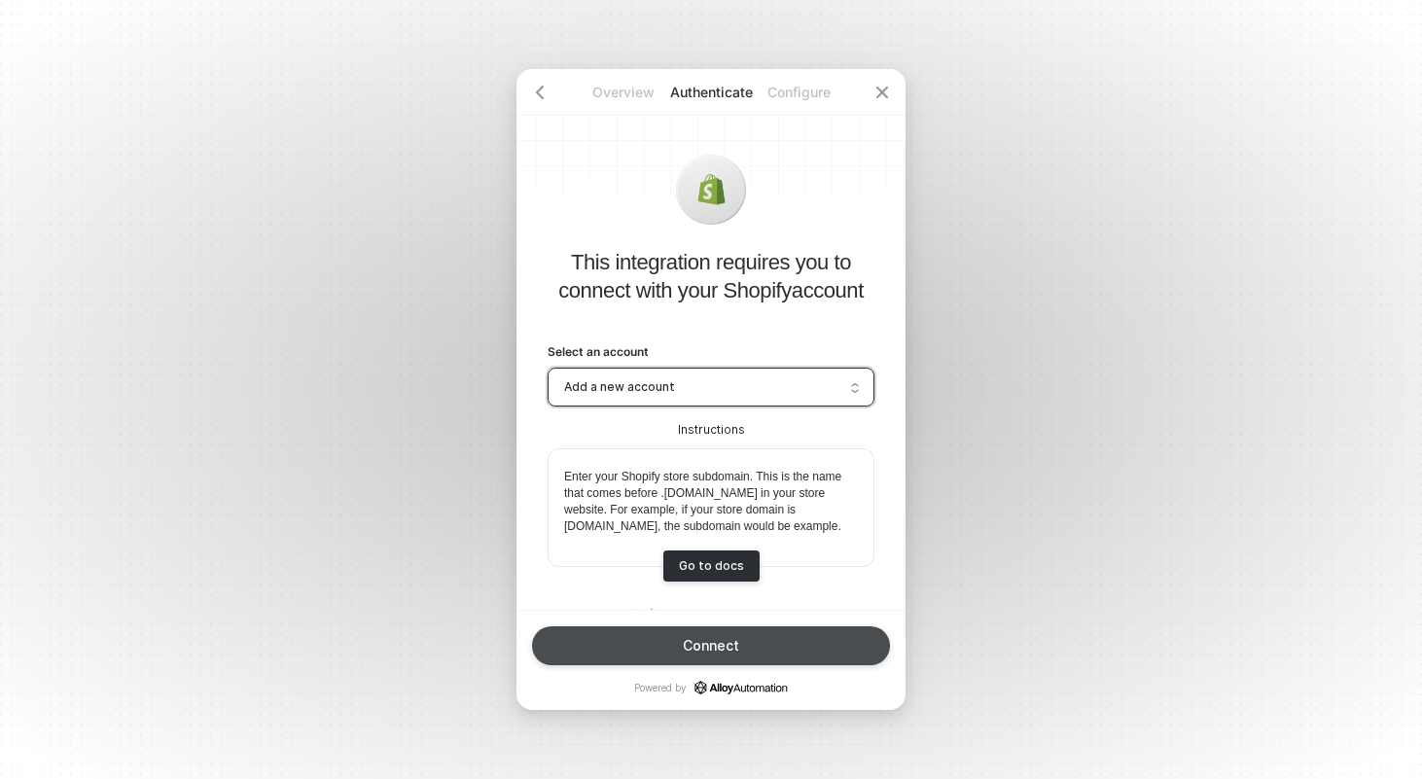
click at [695, 650] on div "Connect" at bounding box center [711, 646] width 56 height 16
click at [764, 626] on button "Connect" at bounding box center [711, 645] width 358 height 39
click at [764, 645] on button "Connect" at bounding box center [711, 645] width 358 height 39
click at [802, 656] on button "Connect" at bounding box center [711, 645] width 358 height 39
click at [676, 651] on button "Connect" at bounding box center [711, 645] width 358 height 39
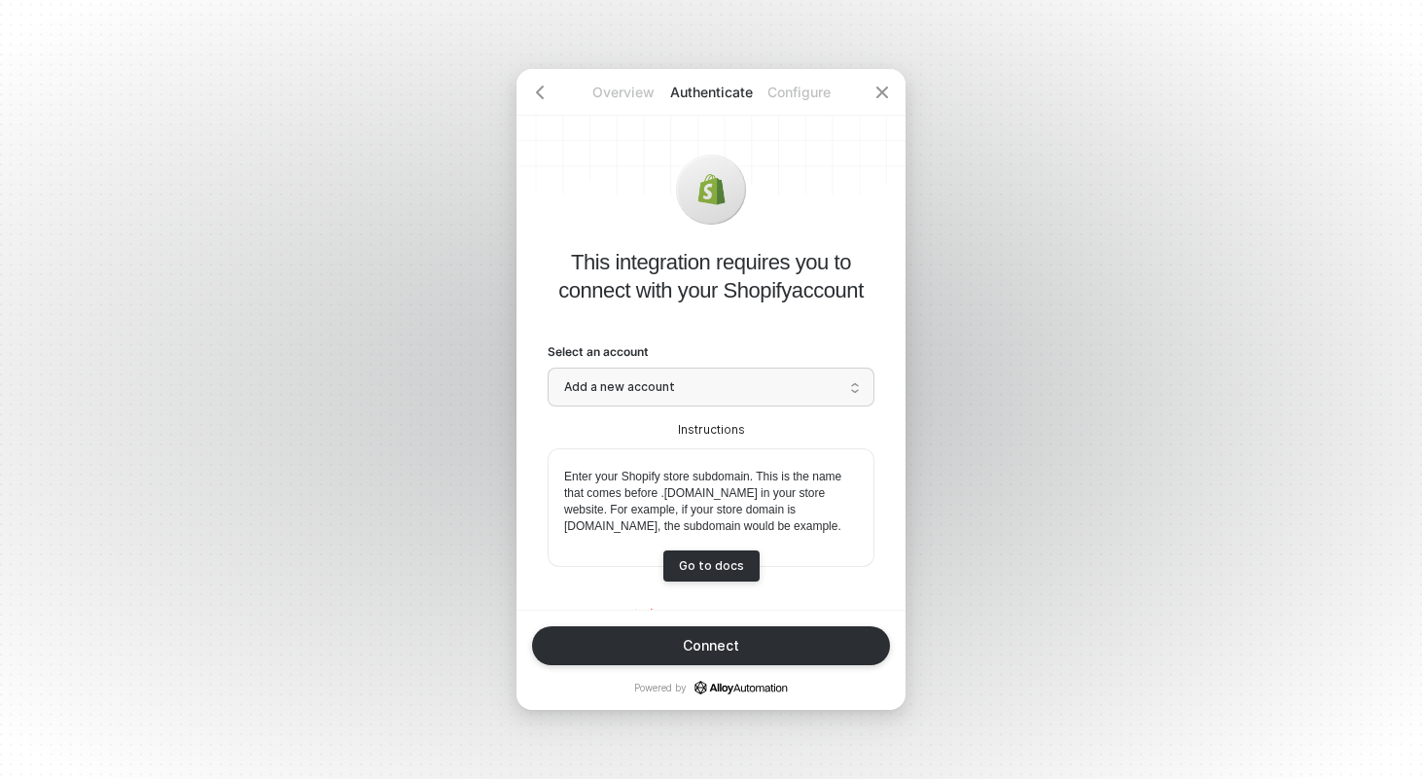
click at [760, 198] on div at bounding box center [711, 201] width 327 height 93
click at [696, 393] on span "Add a new account" at bounding box center [711, 387] width 294 height 29
click at [660, 420] on div "Shopify pioneer-global-usa.myshopify.com" at bounding box center [711, 428] width 302 height 18
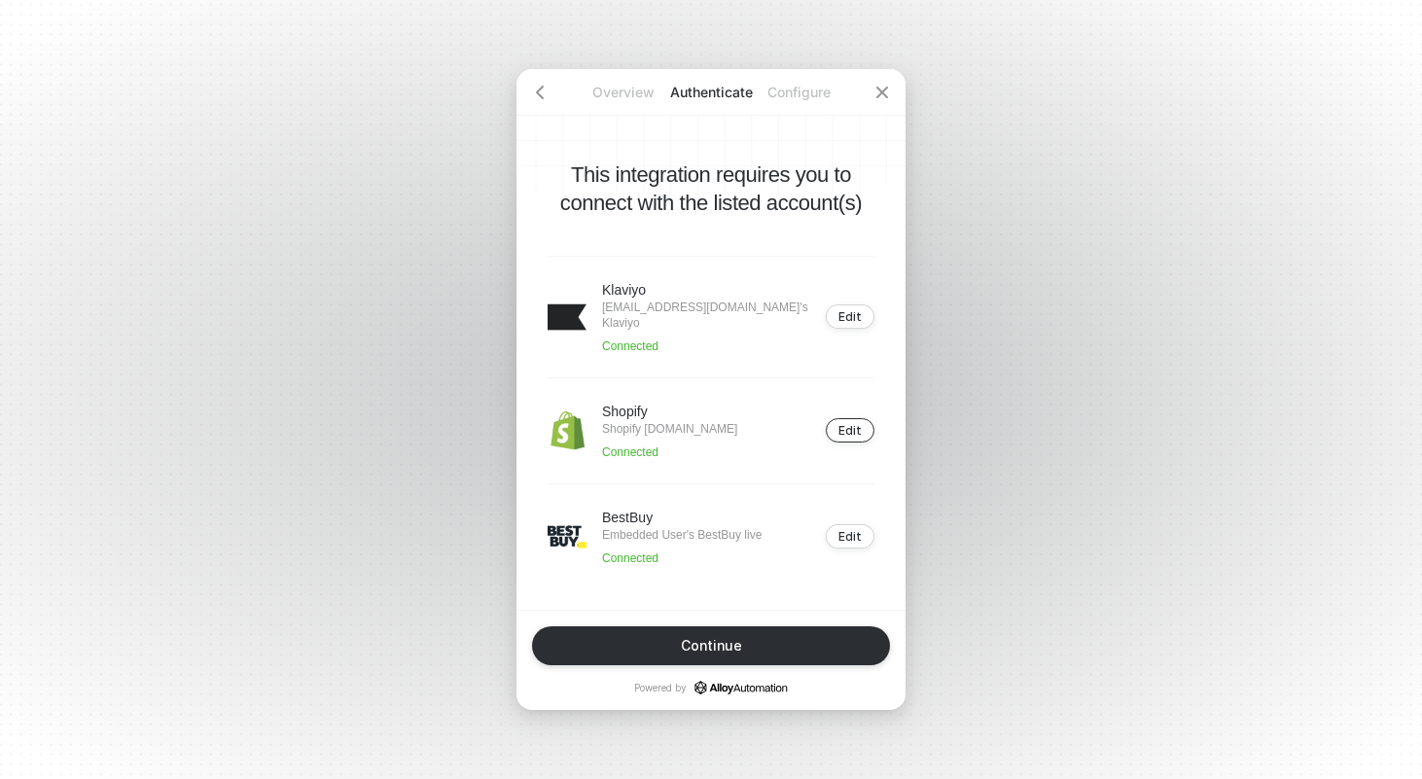
click at [853, 428] on div "Edit" at bounding box center [849, 430] width 23 height 15
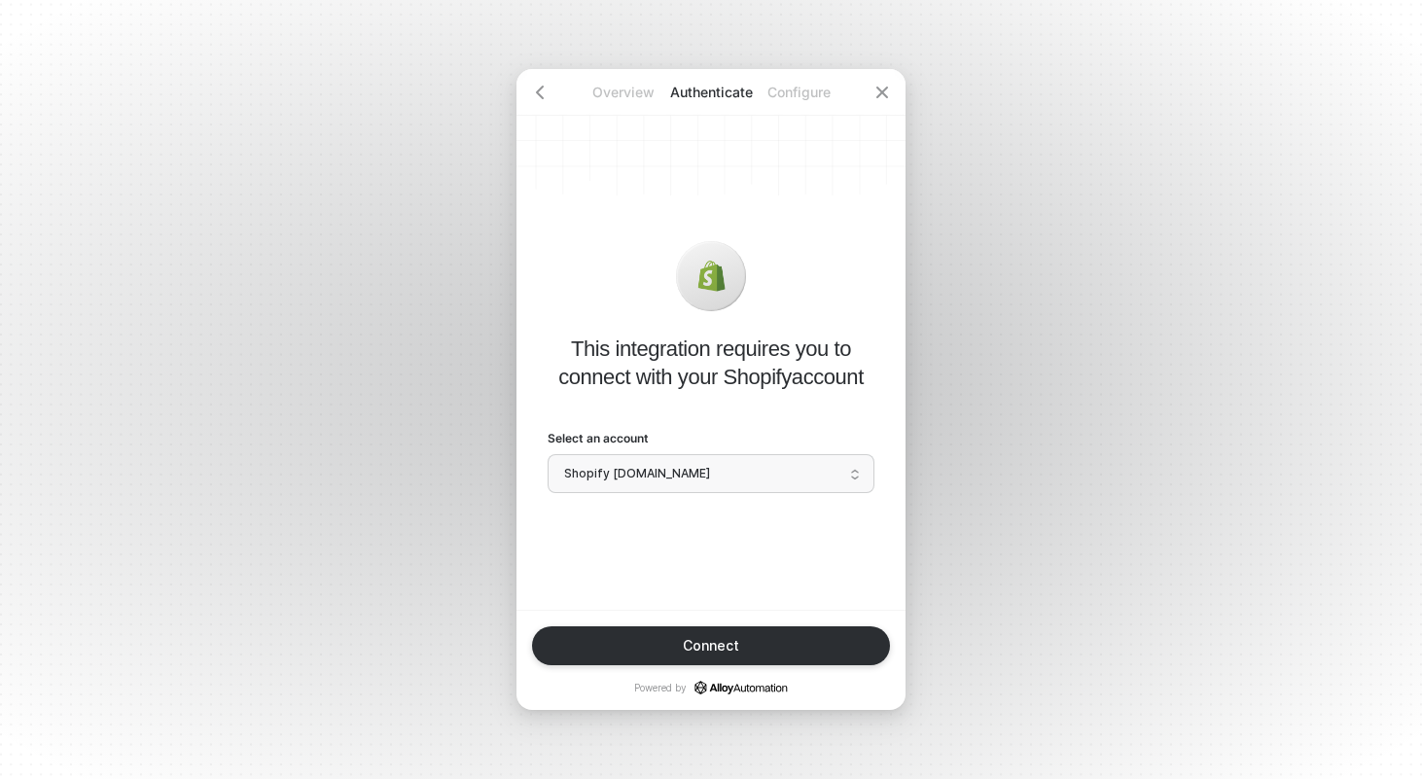
click at [689, 476] on span "Shopify pioneer-global-usa.myshopify.com" at bounding box center [711, 473] width 294 height 29
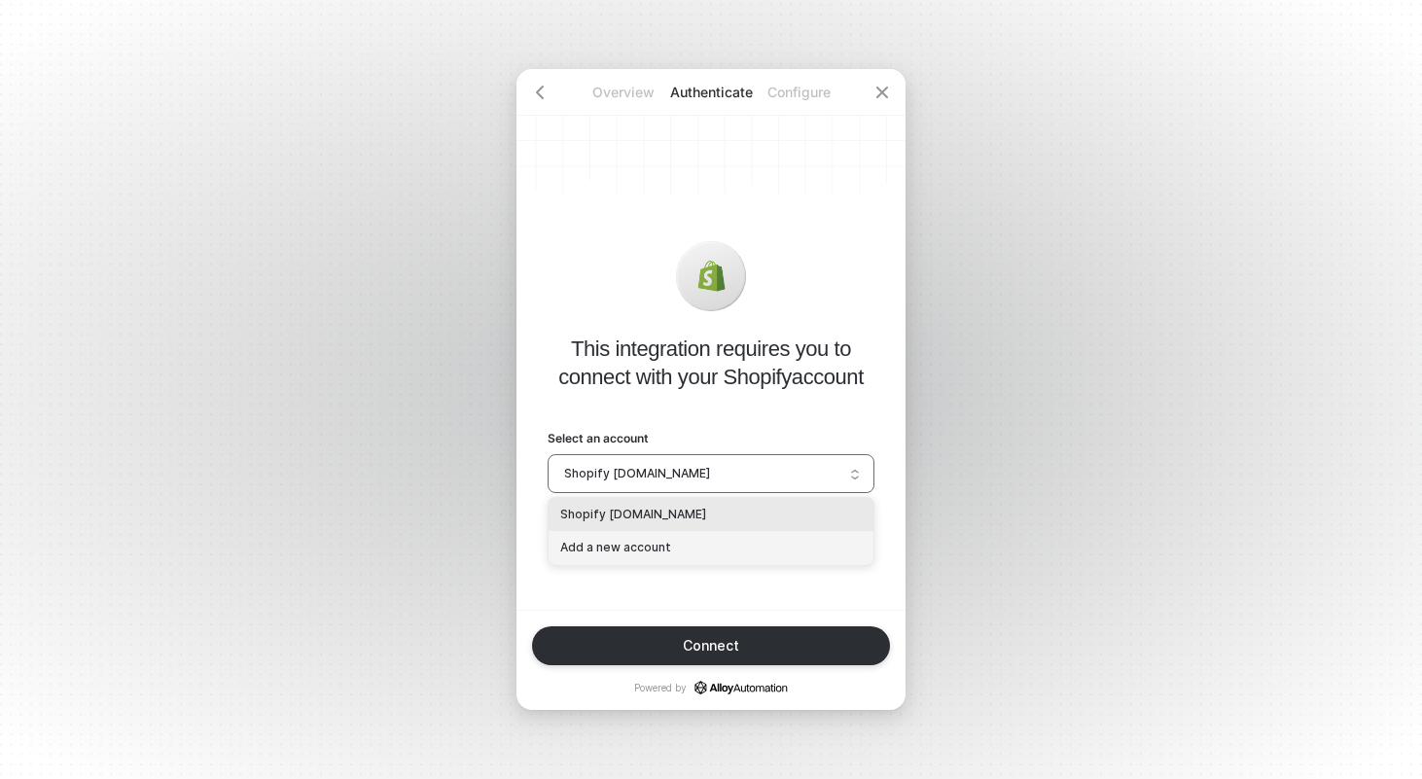
click at [679, 547] on div "Add a new account" at bounding box center [711, 548] width 302 height 18
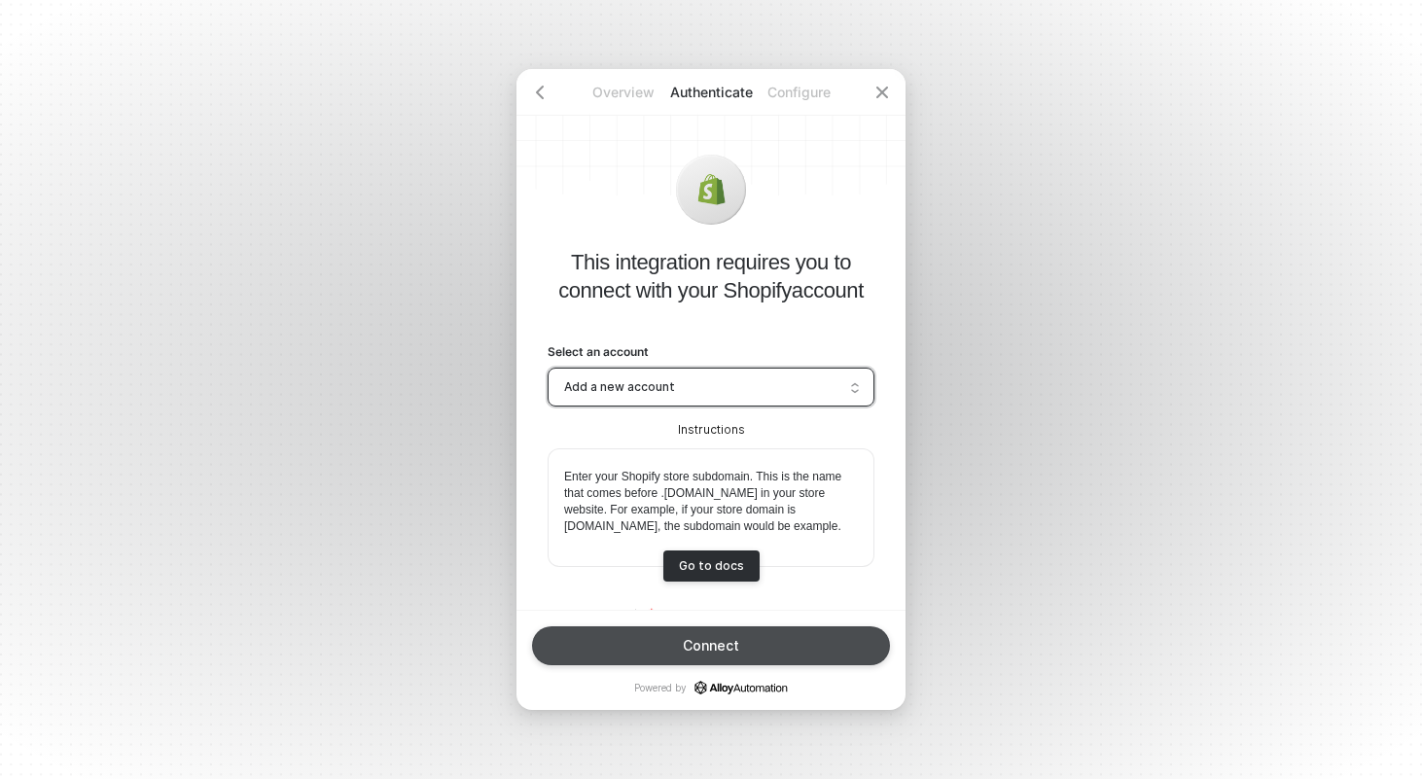
click at [716, 636] on button "Connect" at bounding box center [711, 645] width 358 height 39
click at [733, 649] on div "Connect" at bounding box center [711, 646] width 56 height 16
click at [758, 637] on button "Connect" at bounding box center [711, 645] width 358 height 39
click at [760, 650] on button "Connect" at bounding box center [711, 645] width 358 height 39
click at [795, 638] on button "Connect" at bounding box center [711, 645] width 358 height 39
